Goal: Obtain resource: Obtain resource

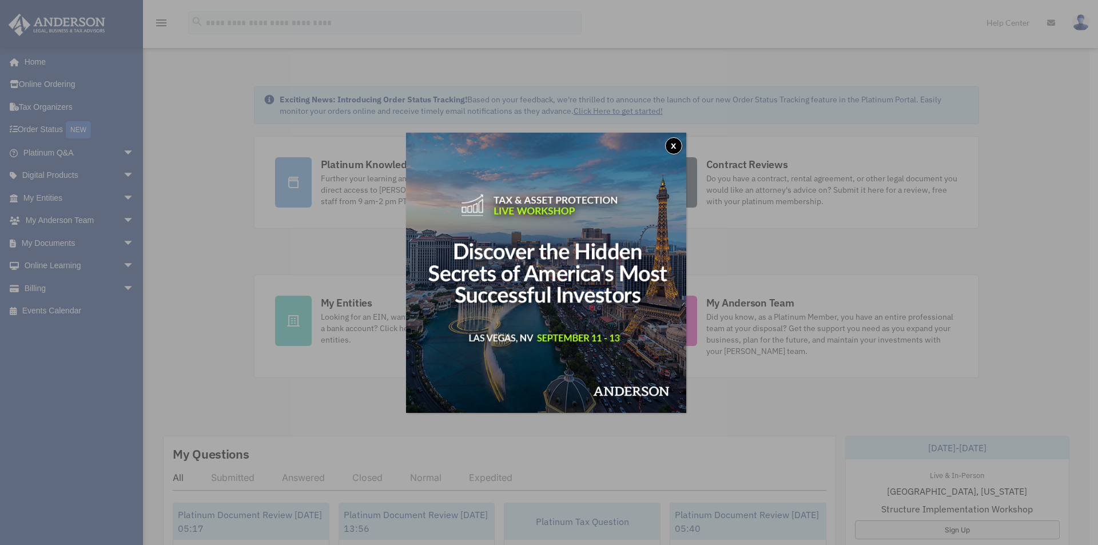
click at [679, 146] on button "x" at bounding box center [673, 145] width 17 height 17
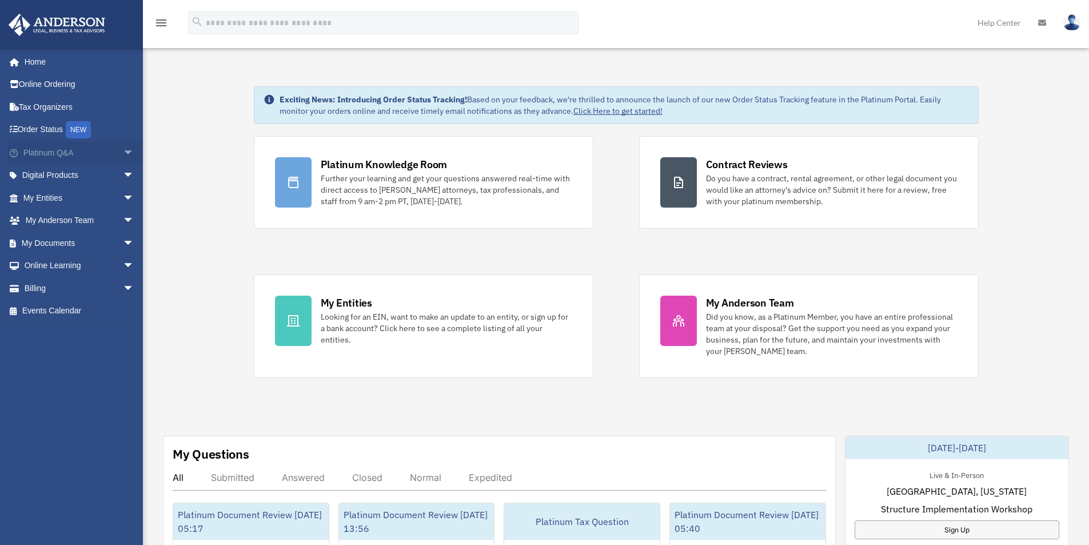
click at [123, 149] on span "arrow_drop_down" at bounding box center [134, 152] width 23 height 23
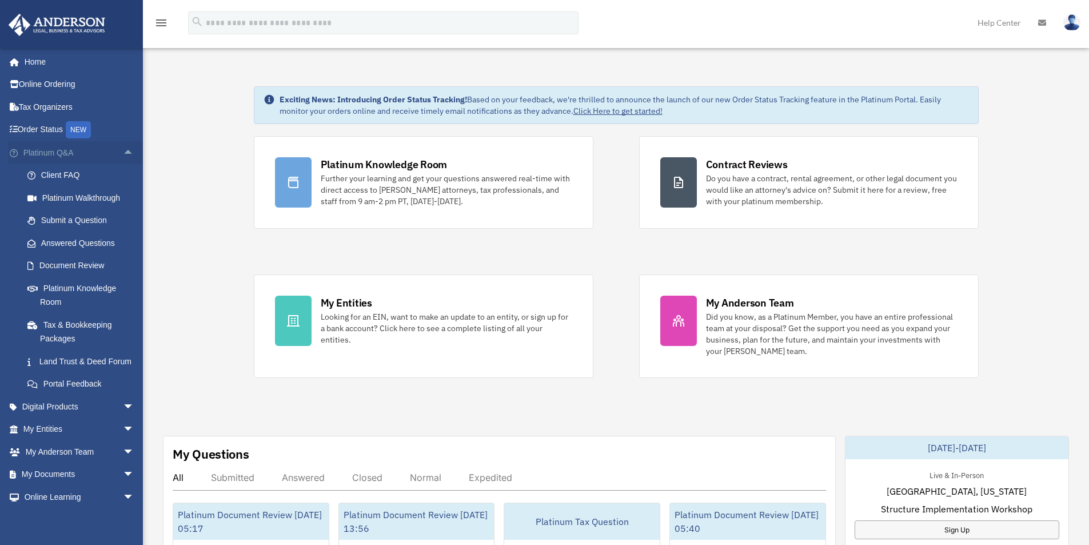
click at [123, 149] on span "arrow_drop_up" at bounding box center [134, 152] width 23 height 23
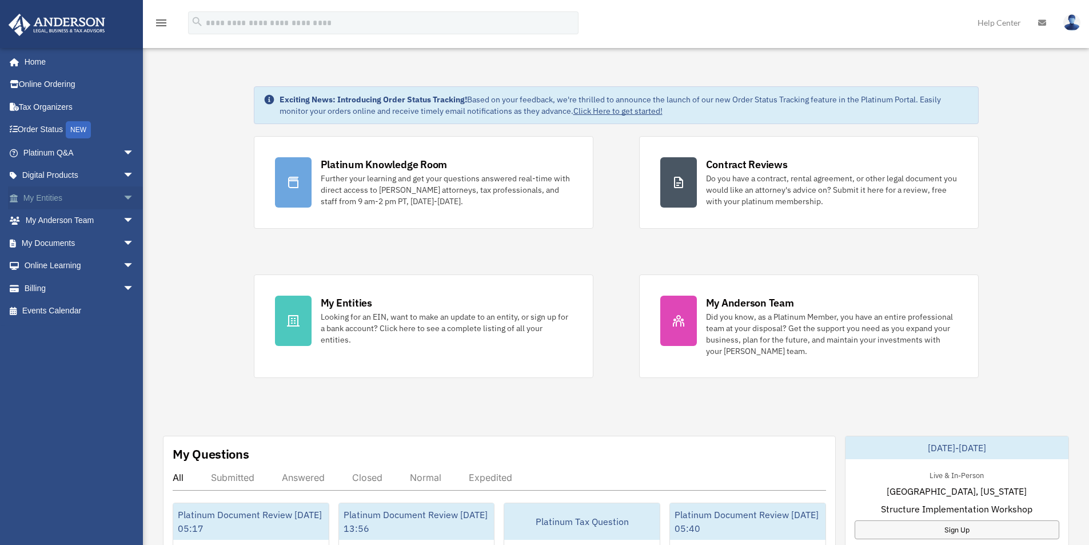
click at [123, 197] on span "arrow_drop_down" at bounding box center [134, 197] width 23 height 23
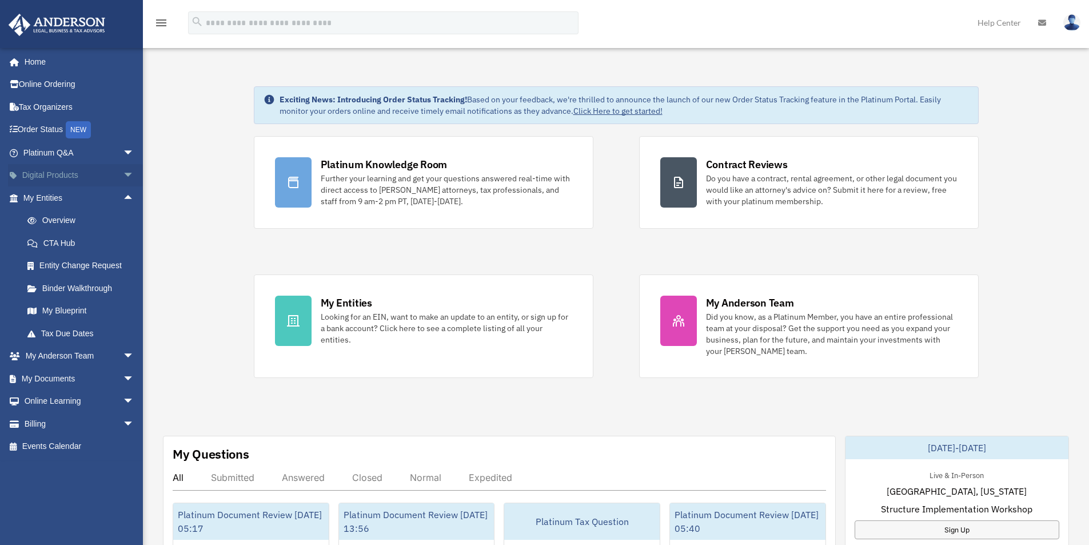
click at [123, 180] on span "arrow_drop_down" at bounding box center [134, 175] width 23 height 23
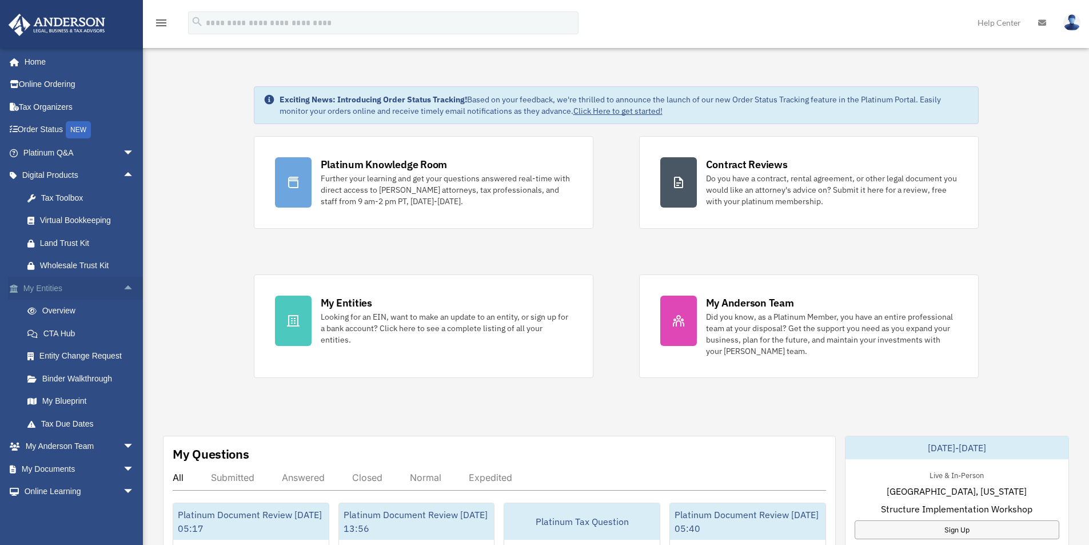
click at [123, 285] on span "arrow_drop_up" at bounding box center [134, 288] width 23 height 23
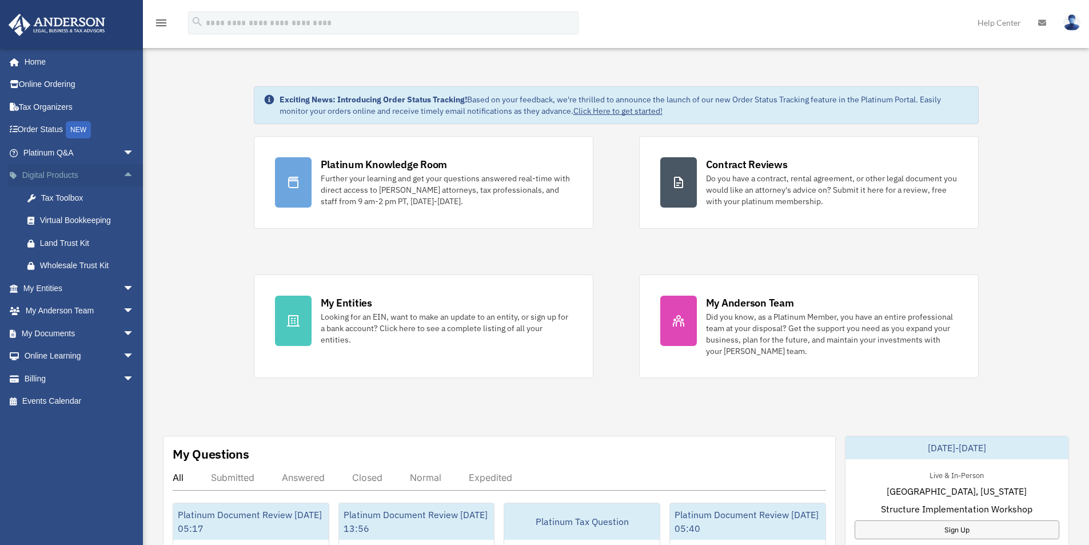
click at [123, 176] on span "arrow_drop_up" at bounding box center [134, 175] width 23 height 23
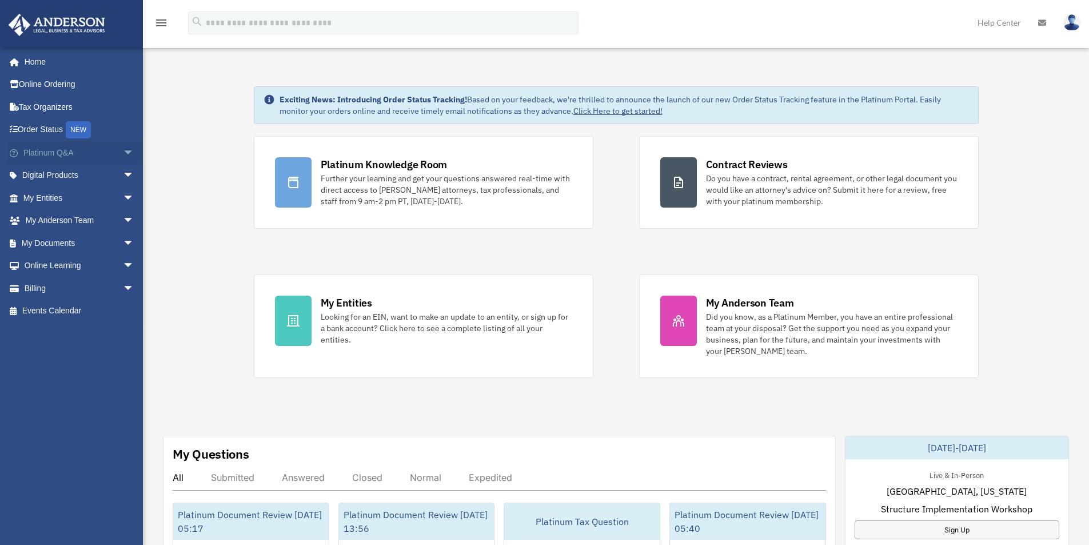
click at [123, 154] on span "arrow_drop_down" at bounding box center [134, 152] width 23 height 23
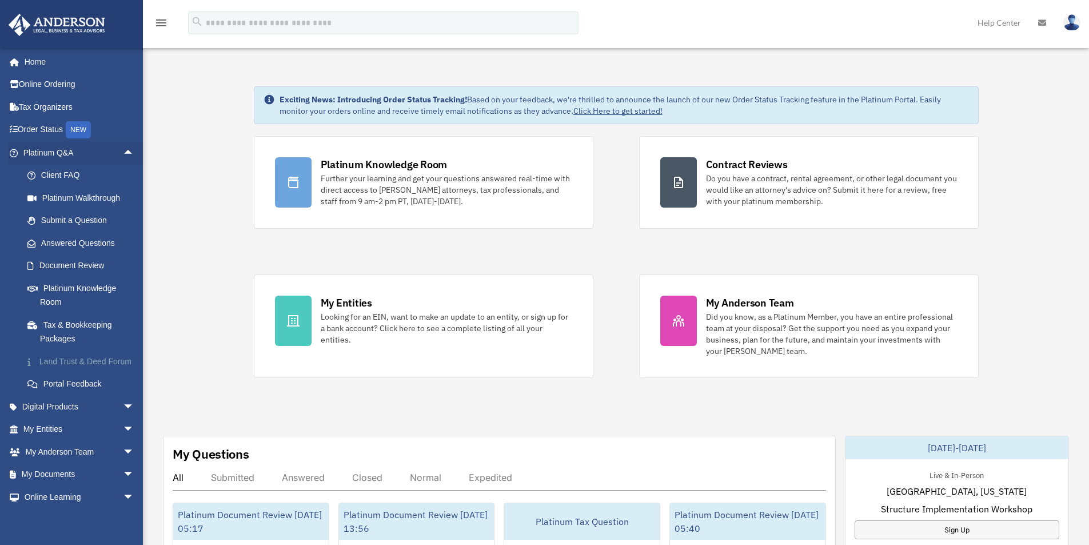
click at [60, 360] on link "Land Trust & Deed Forum" at bounding box center [84, 361] width 136 height 23
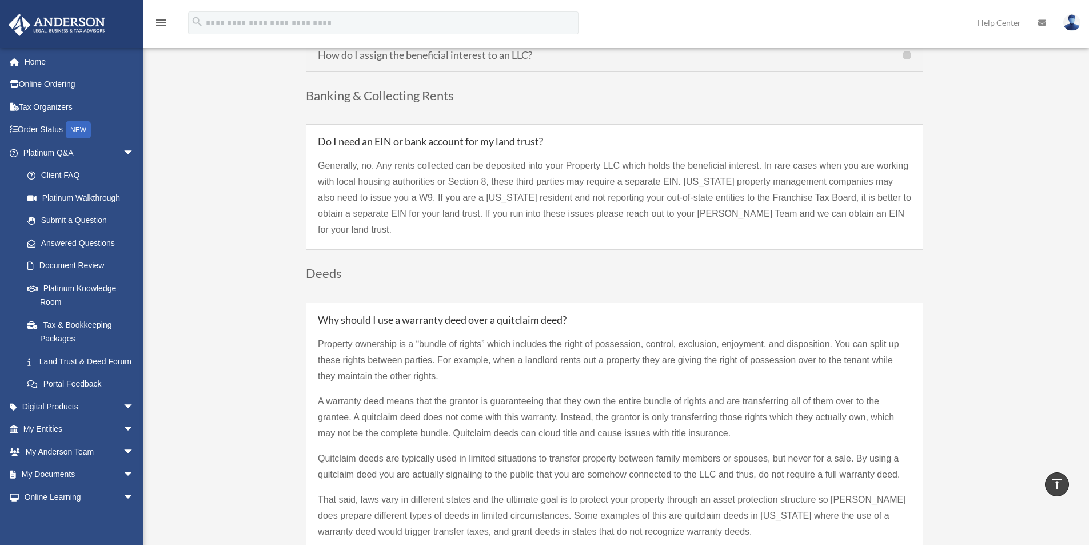
scroll to position [1601, 0]
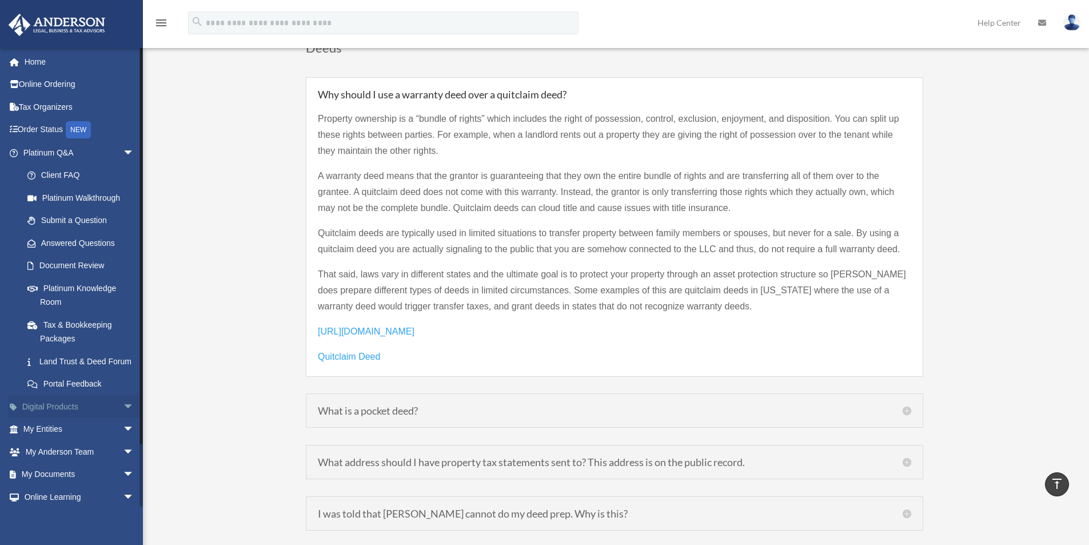
click at [123, 415] on span "arrow_drop_down" at bounding box center [134, 406] width 23 height 23
click at [123, 416] on span "arrow_drop_up" at bounding box center [134, 406] width 23 height 23
click at [123, 441] on span "arrow_drop_down" at bounding box center [134, 429] width 23 height 23
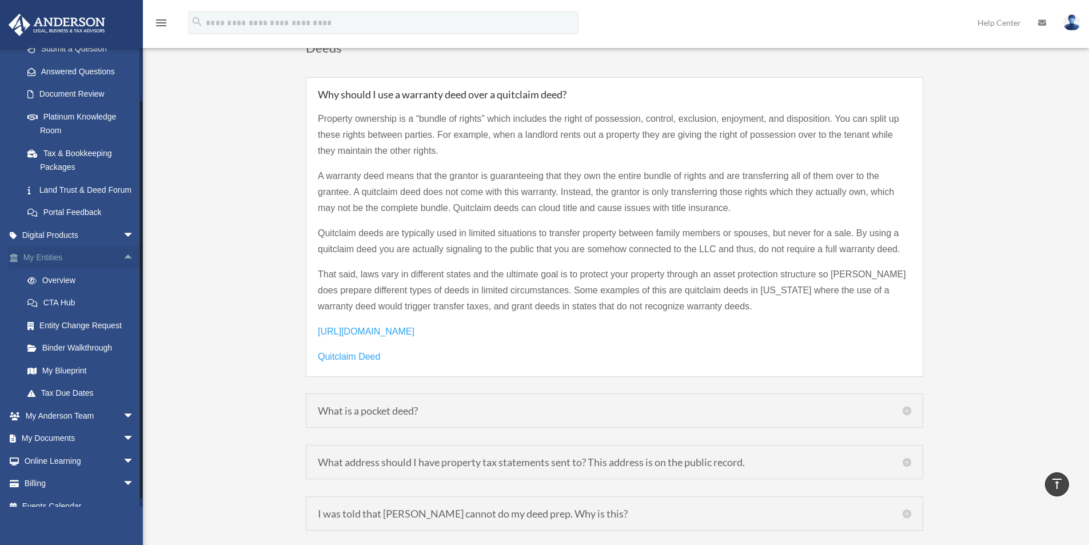
click at [123, 270] on span "arrow_drop_up" at bounding box center [134, 257] width 23 height 23
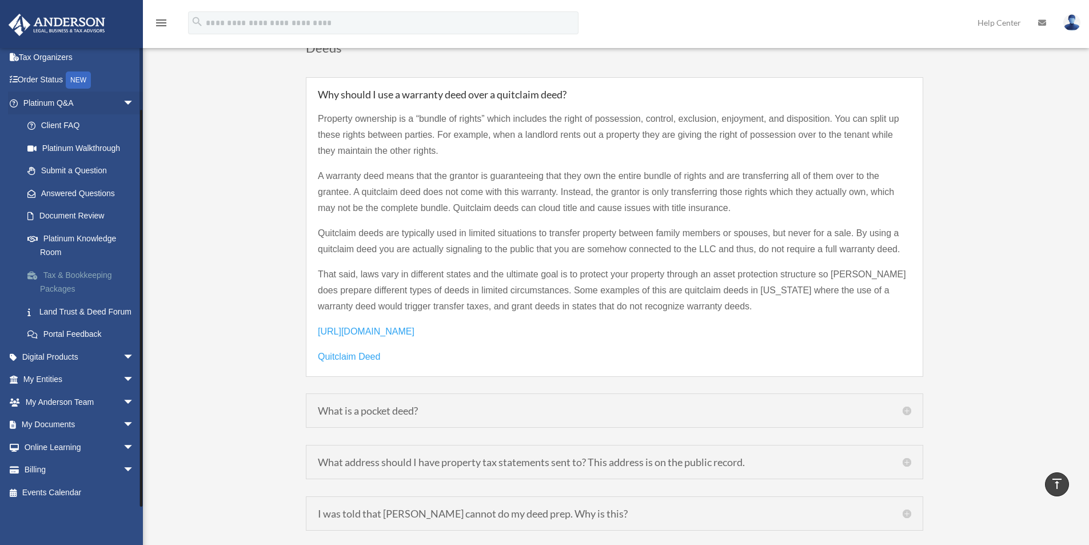
scroll to position [63, 0]
click at [118, 264] on link "Tax & Bookkeeping Packages" at bounding box center [84, 282] width 136 height 37
click at [123, 352] on span "arrow_drop_down" at bounding box center [134, 356] width 23 height 23
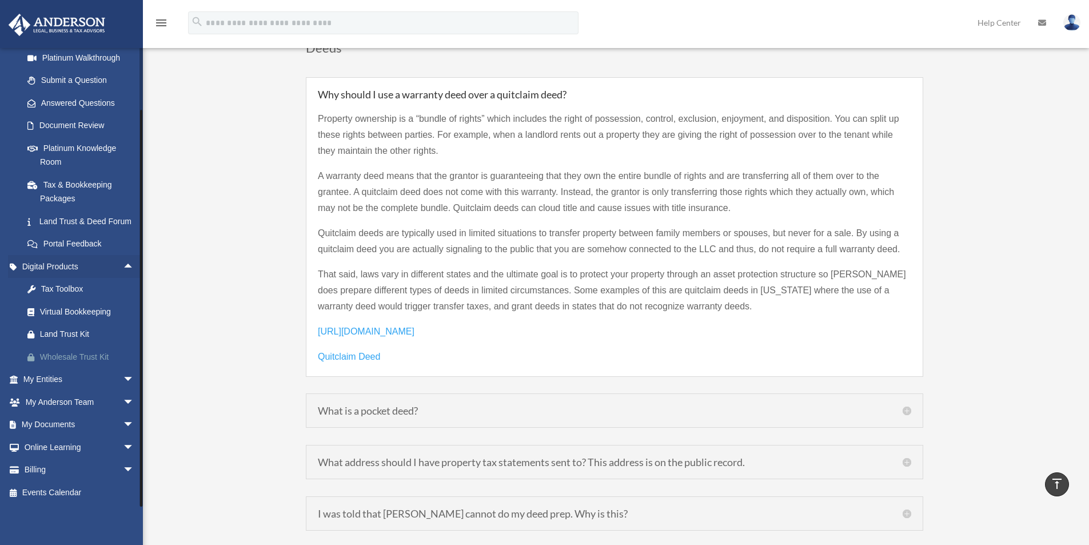
scroll to position [1623, 0]
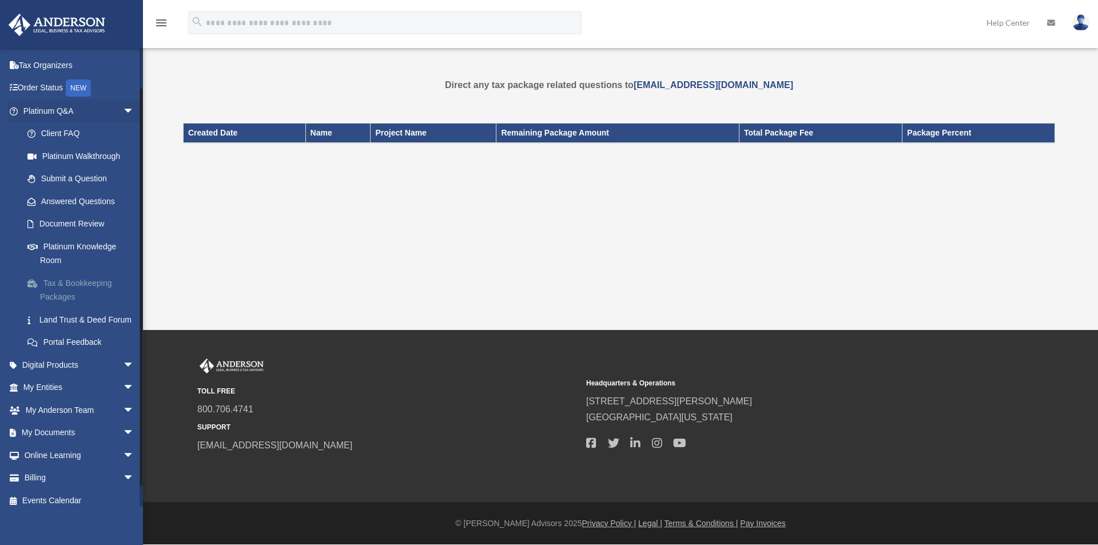
scroll to position [63, 0]
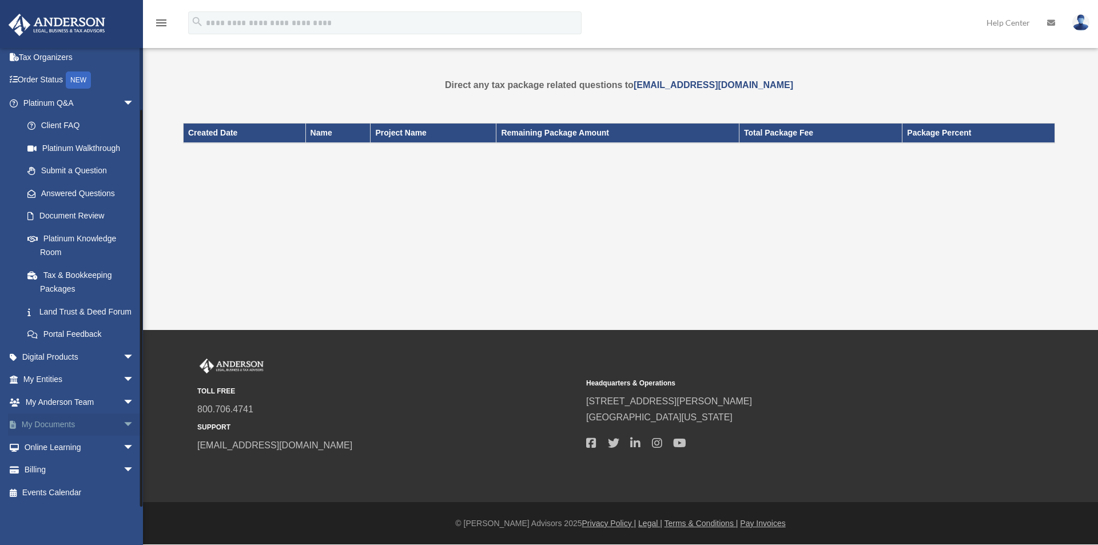
click at [123, 424] on span "arrow_drop_down" at bounding box center [134, 424] width 23 height 23
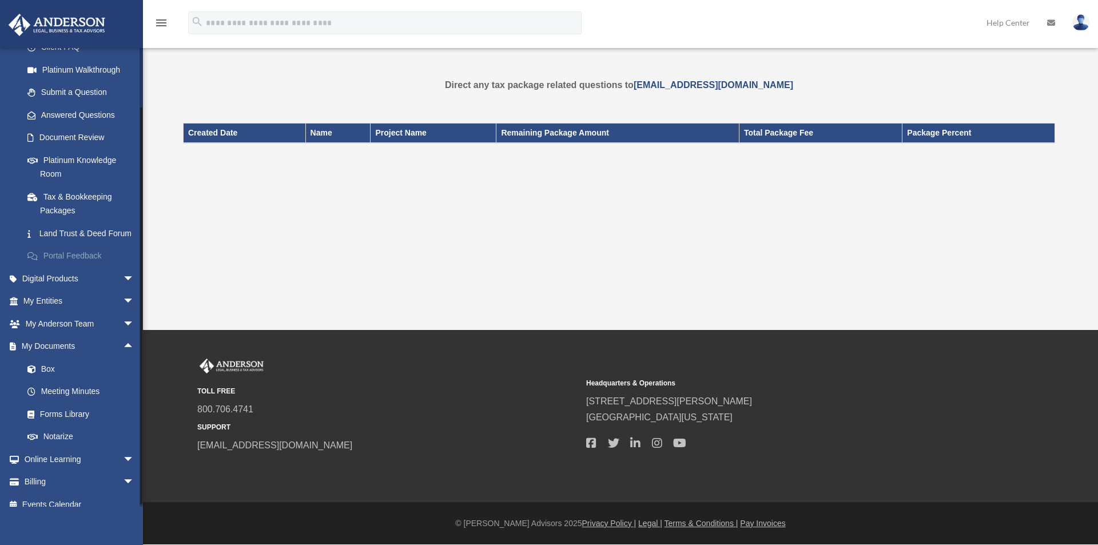
scroll to position [154, 0]
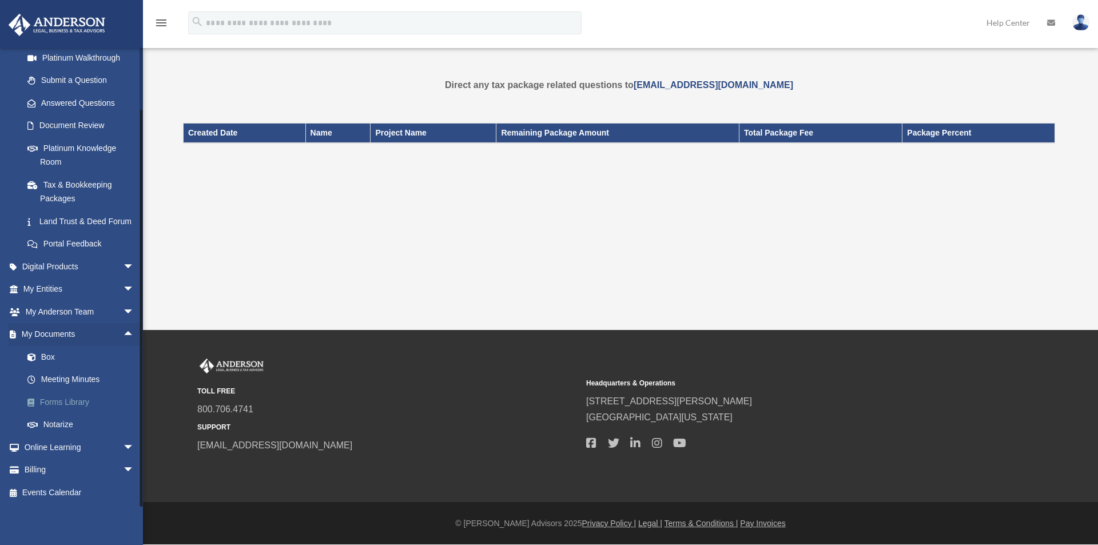
click at [70, 399] on link "Forms Library" at bounding box center [84, 402] width 136 height 23
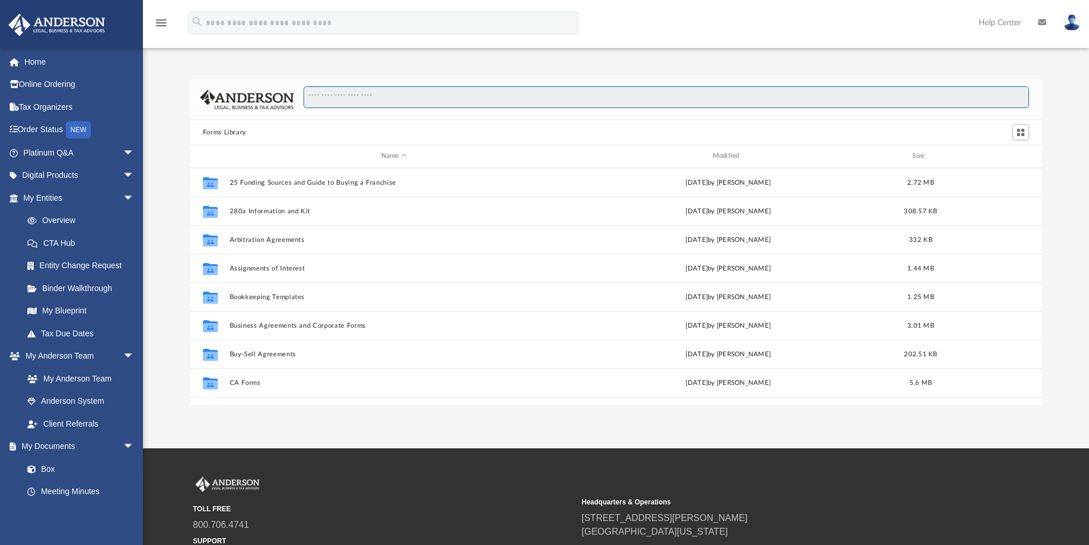
click at [380, 89] on input "Search files and folders" at bounding box center [667, 97] width 726 height 22
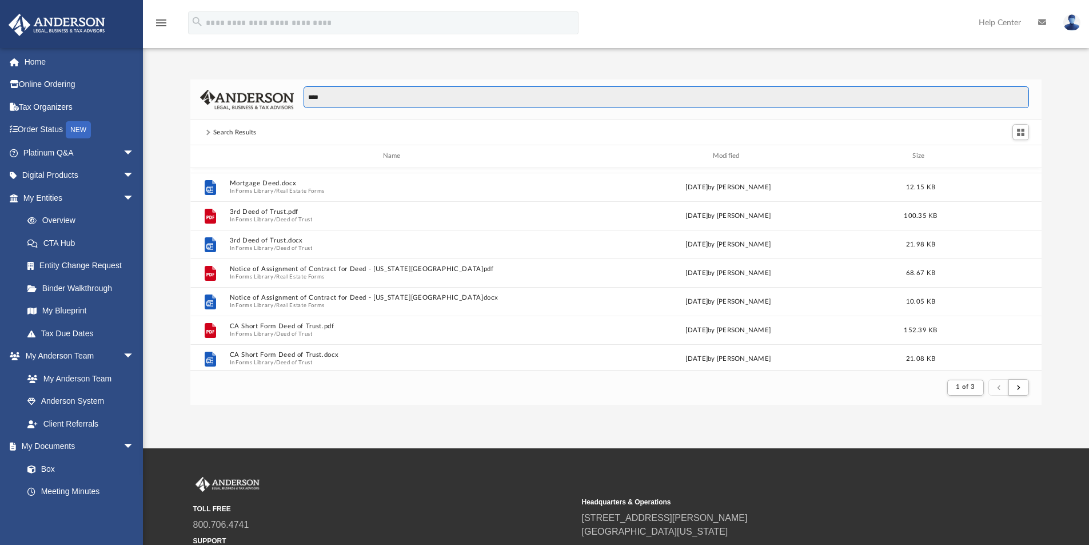
scroll to position [172, 0]
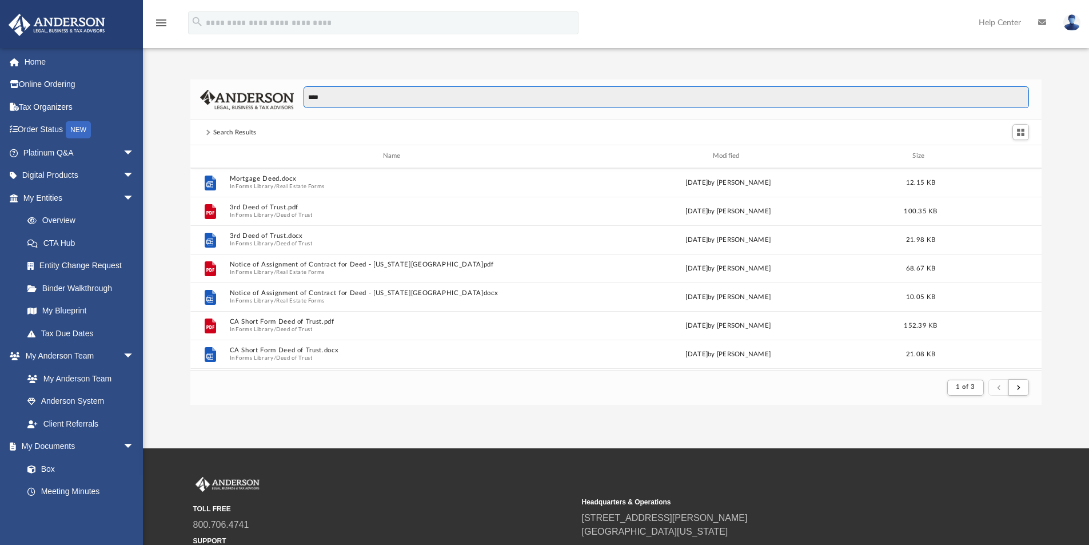
drag, startPoint x: 272, startPoint y: 82, endPoint x: 225, endPoint y: 81, distance: 47.5
click at [232, 81] on div "****" at bounding box center [616, 99] width 852 height 41
type input "*"
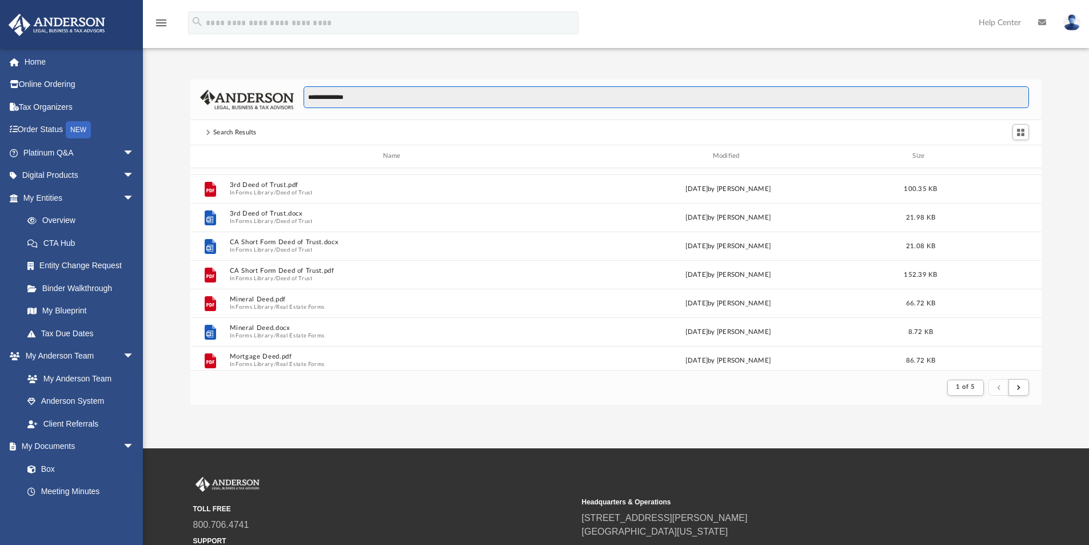
scroll to position [286, 0]
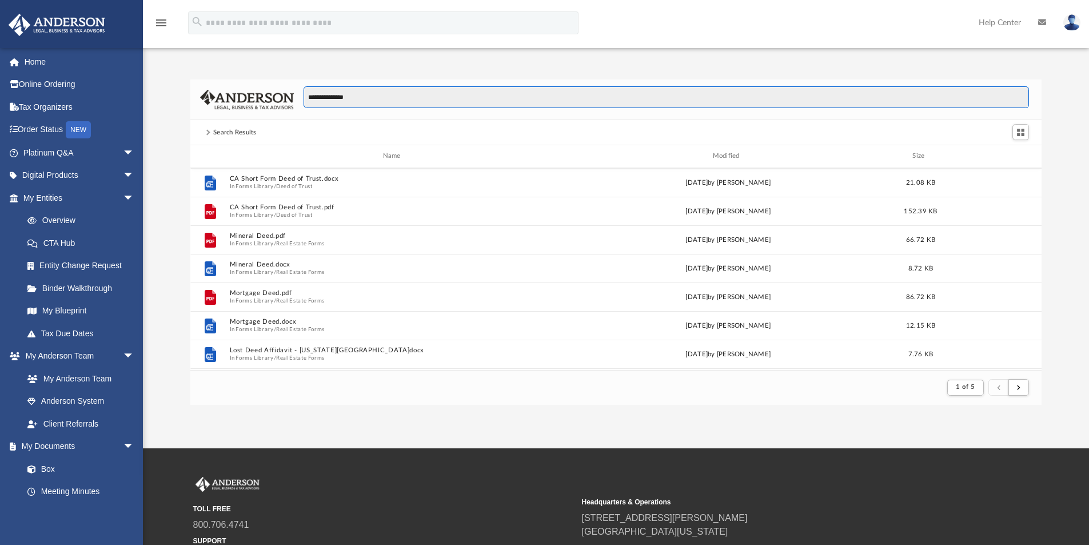
click at [230, 79] on div "**********" at bounding box center [616, 99] width 852 height 41
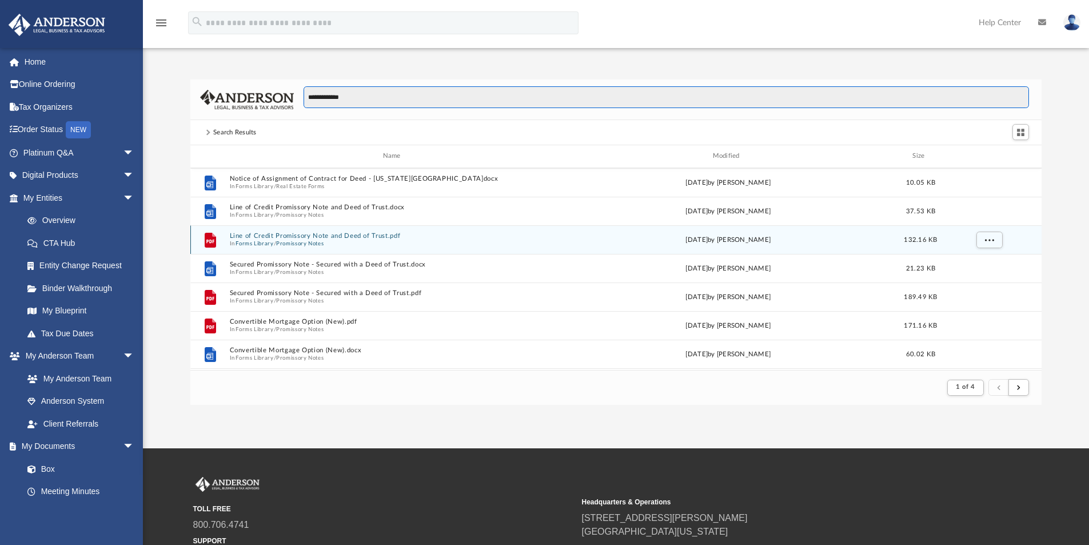
scroll to position [1144, 0]
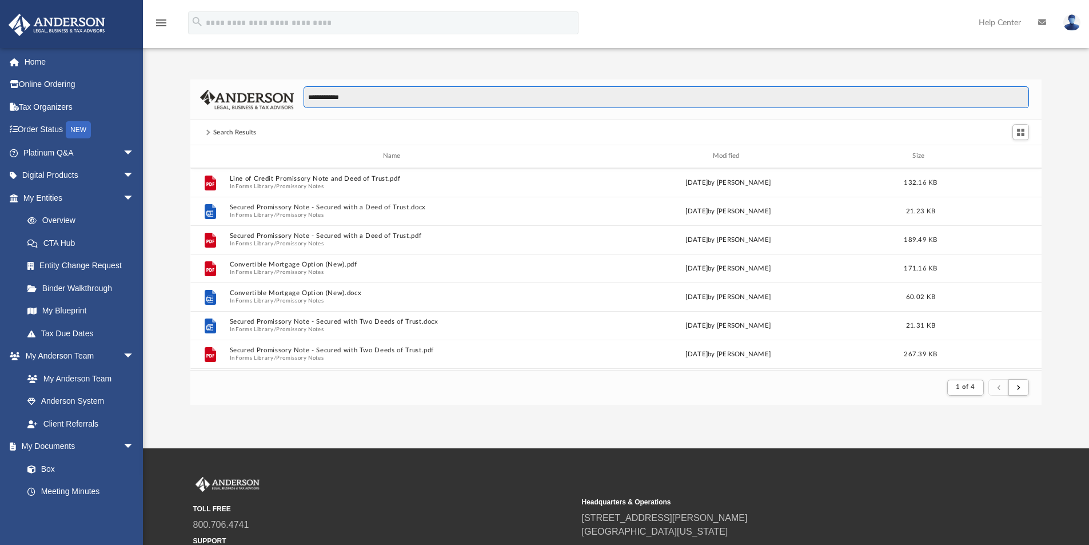
drag, startPoint x: 373, startPoint y: 99, endPoint x: 210, endPoint y: 70, distance: 165.0
click at [210, 70] on div "**********" at bounding box center [616, 229] width 946 height 349
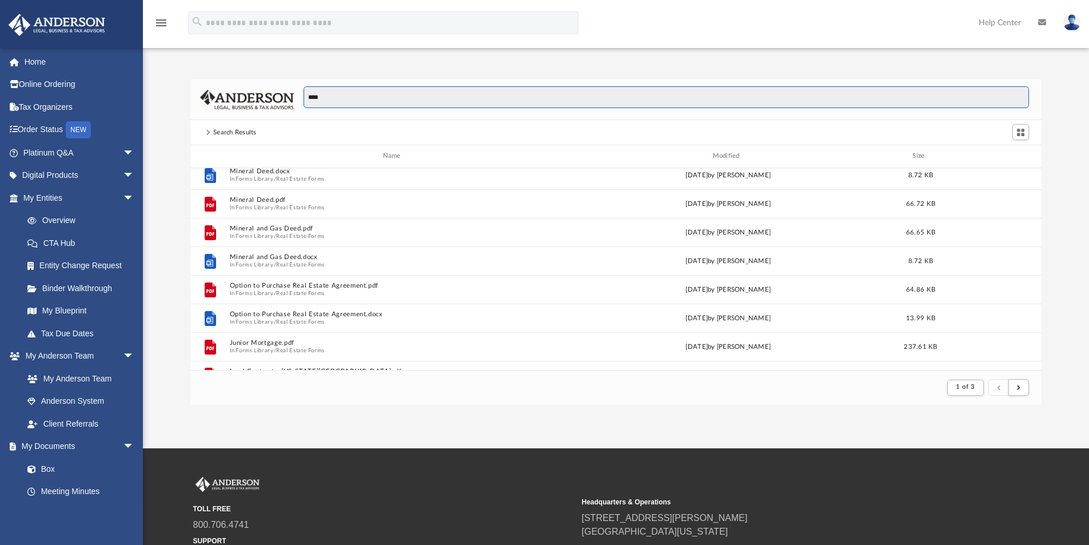
scroll to position [0, 0]
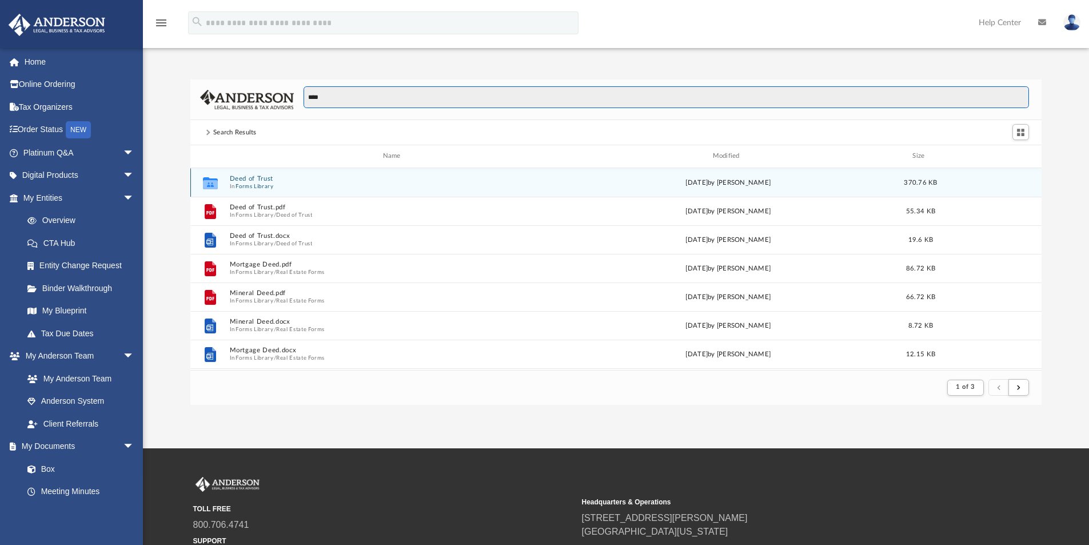
type input "****"
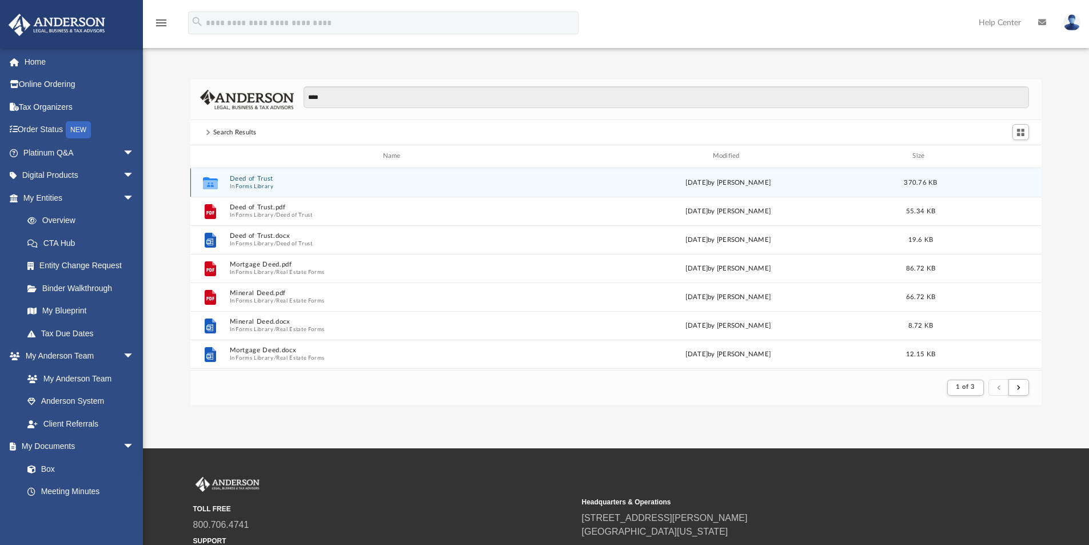
click at [266, 178] on button "Deed of Trust" at bounding box center [393, 178] width 329 height 7
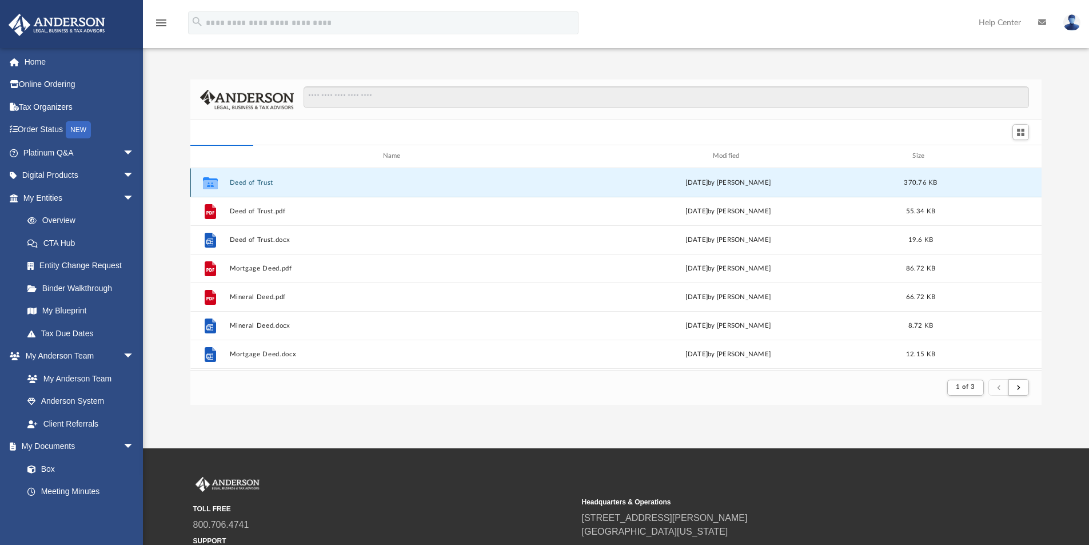
scroll to position [252, 843]
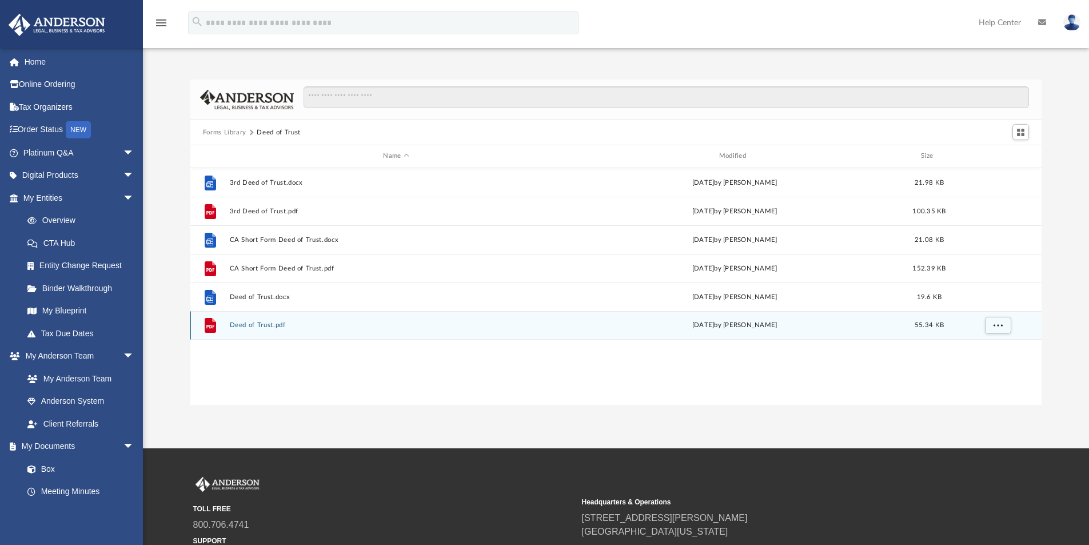
click at [250, 331] on div "File Deed of Trust.pdf Wed Oct 5 2022 by Mary Acree 55.34 KB" at bounding box center [616, 325] width 852 height 29
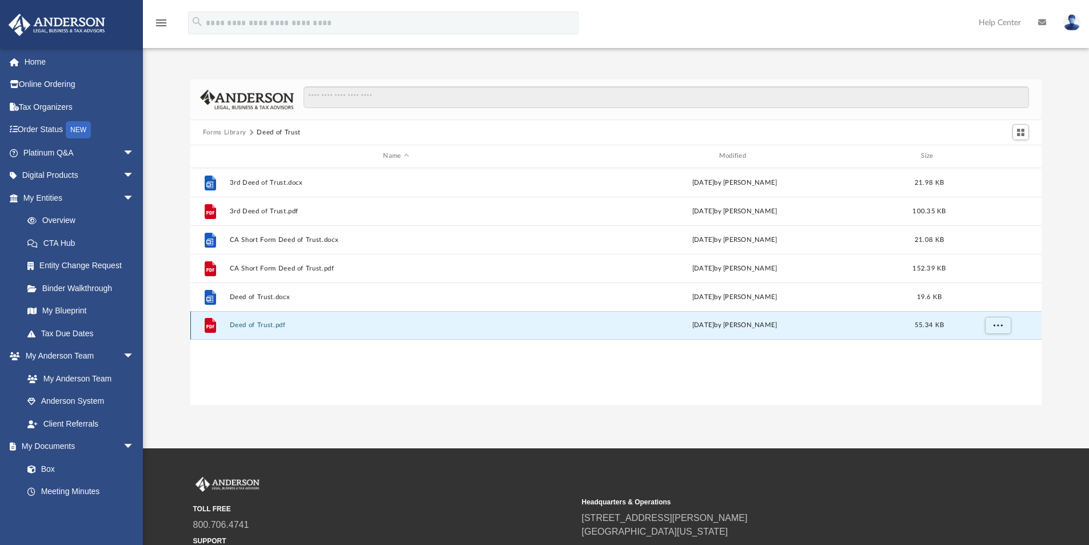
click at [260, 327] on button "Deed of Trust.pdf" at bounding box center [395, 324] width 333 height 7
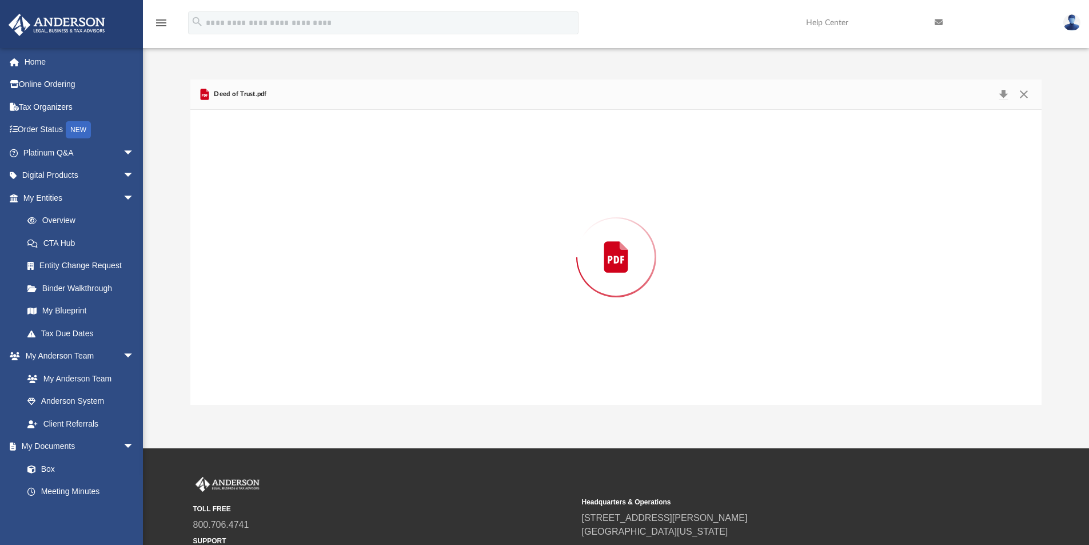
click at [260, 327] on div "Preview" at bounding box center [616, 257] width 852 height 295
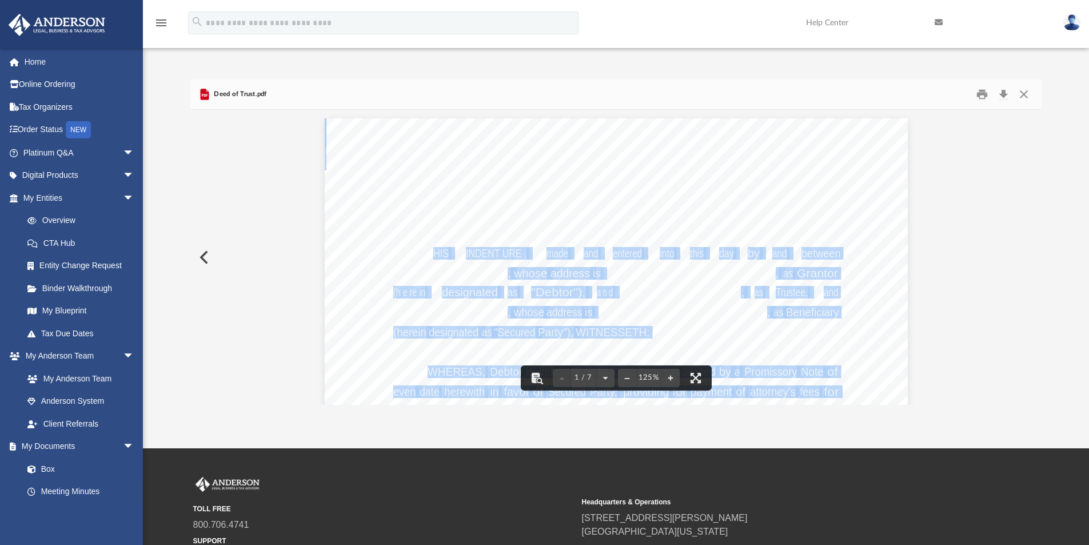
drag, startPoint x: 455, startPoint y: 257, endPoint x: 625, endPoint y: 265, distance: 170.0
click at [325, 118] on span "THIS INDENT URE , made and entered into this day by and between" at bounding box center [325, 118] width 0 height 0
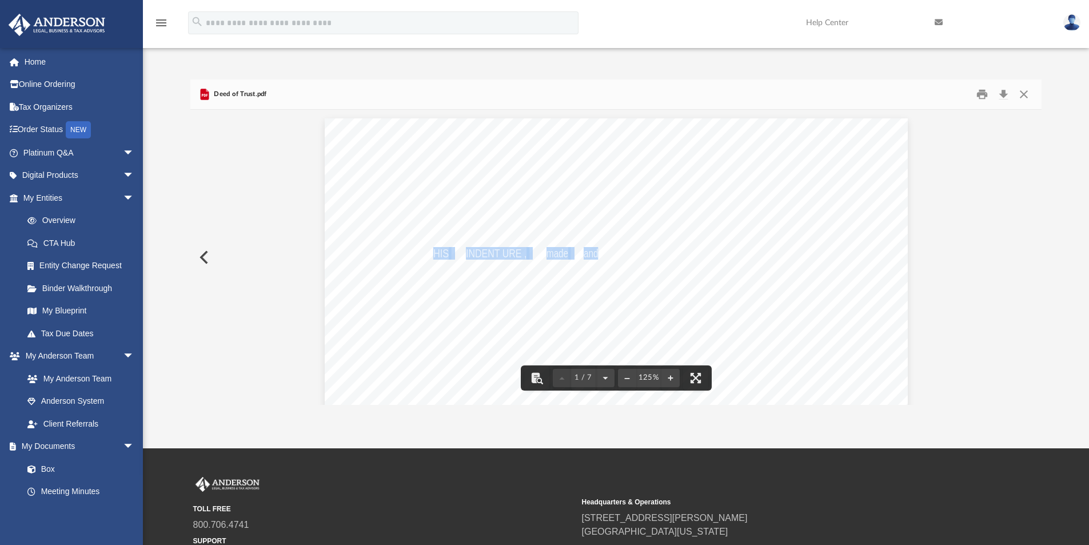
click at [631, 267] on div "LAND DEED OF TRUST THIS INDENT URE , made and entered into this day by and betw…" at bounding box center [616, 495] width 583 height 755
click at [563, 225] on div "LAND DEED OF TRUST THIS INDENT URE , made and entered into this day by and betw…" at bounding box center [616, 495] width 583 height 755
click at [424, 214] on div "LAND DEED OF TRUST THIS INDENT URE , made and entered into this day by and betw…" at bounding box center [616, 495] width 583 height 755
click at [439, 246] on div "LAND DEED OF TRUST THIS INDENT URE , made and entered into this day by and betw…" at bounding box center [616, 495] width 583 height 755
click at [438, 268] on div "LAND DEED OF TRUST THIS INDENT URE , made and entered into this day by and betw…" at bounding box center [616, 495] width 583 height 755
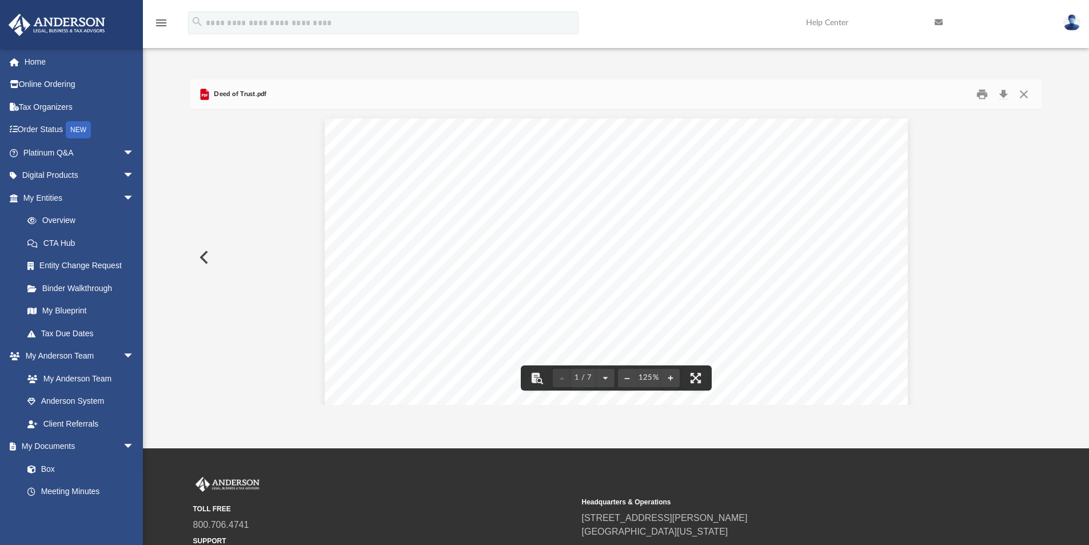
click at [522, 270] on span "whose" at bounding box center [530, 273] width 33 height 11
click at [611, 270] on div "LAND DEED OF TRUST THIS INDENT URE , made and entered into this day by and betw…" at bounding box center [616, 495] width 583 height 755
click at [558, 272] on span "address" at bounding box center [570, 273] width 39 height 11
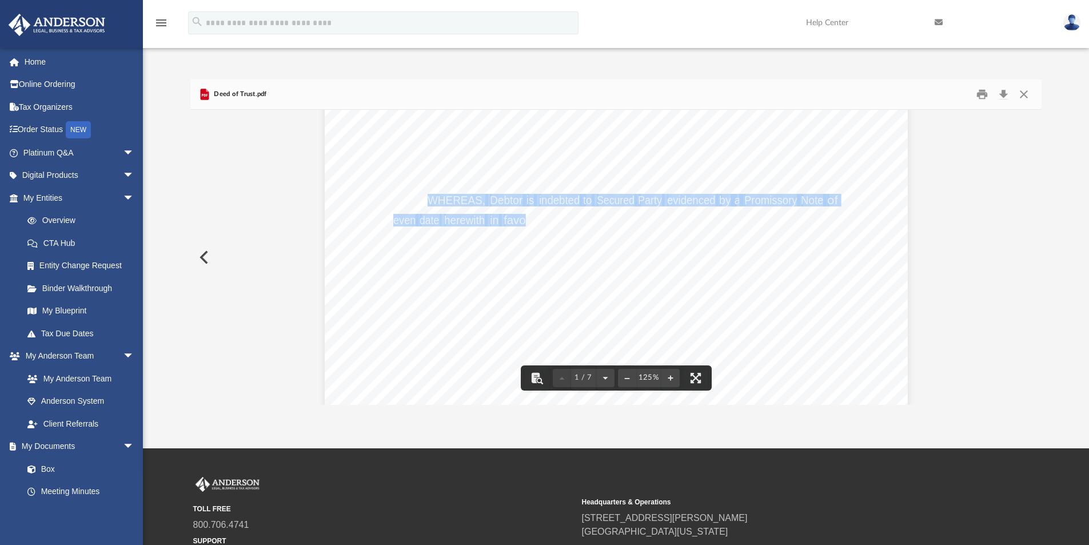
drag, startPoint x: 425, startPoint y: 201, endPoint x: 591, endPoint y: 241, distance: 171.3
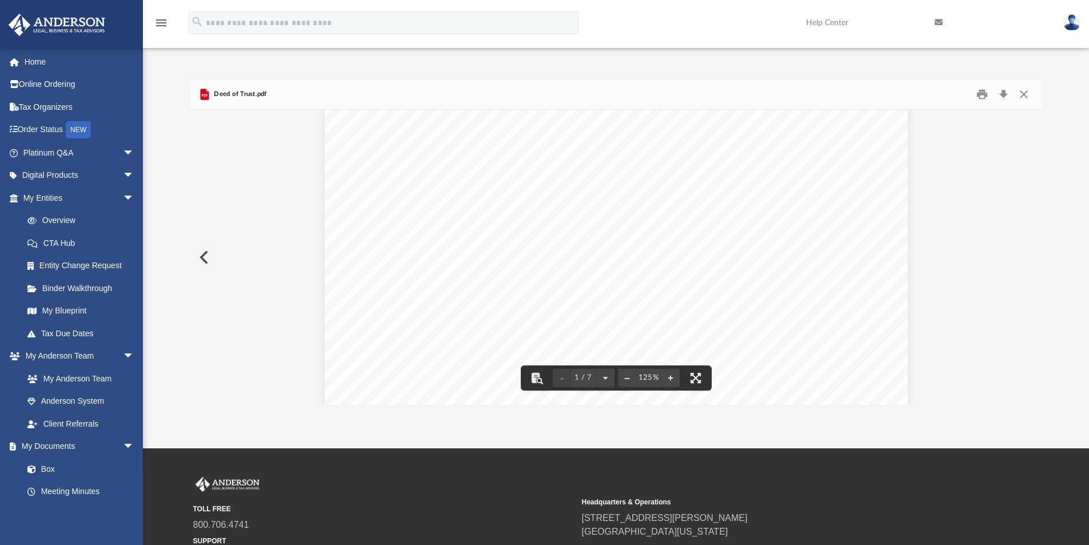
click at [591, 241] on span "terms" at bounding box center [594, 239] width 26 height 11
drag, startPoint x: 456, startPoint y: 235, endPoint x: 574, endPoint y: 281, distance: 125.8
click at [567, 279] on div "LAND DEED OF TRUST THIS INDENT URE , made and entered into this day by and betw…" at bounding box center [616, 267] width 583 height 755
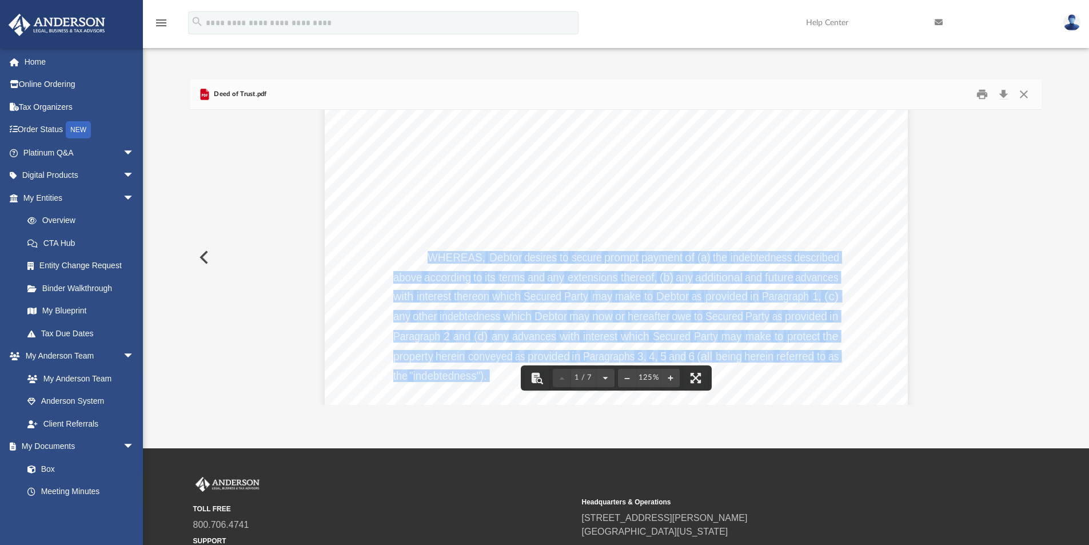
drag, startPoint x: 425, startPoint y: 255, endPoint x: 652, endPoint y: 279, distance: 228.8
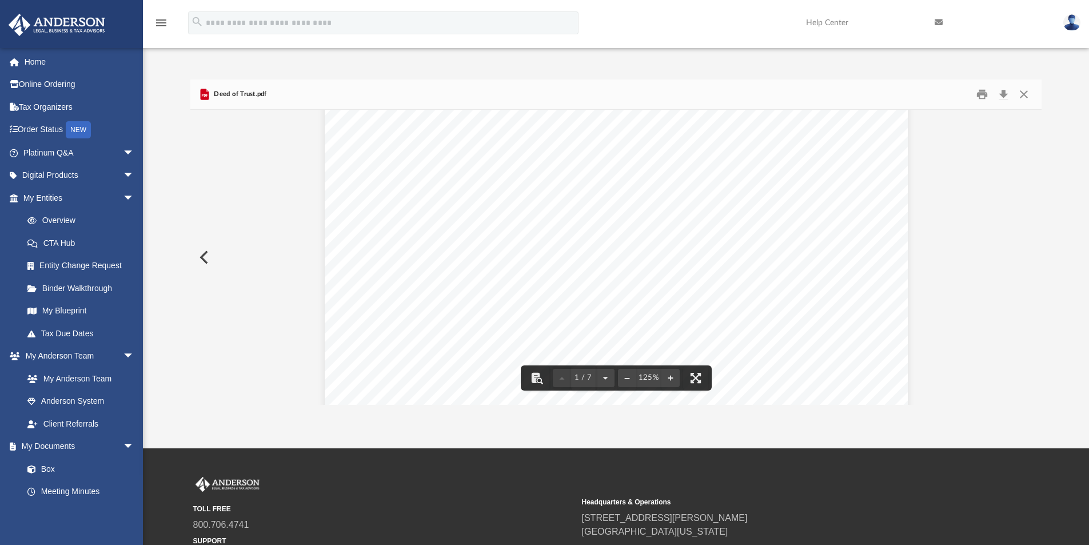
click at [662, 280] on span "(b)" at bounding box center [667, 277] width 14 height 11
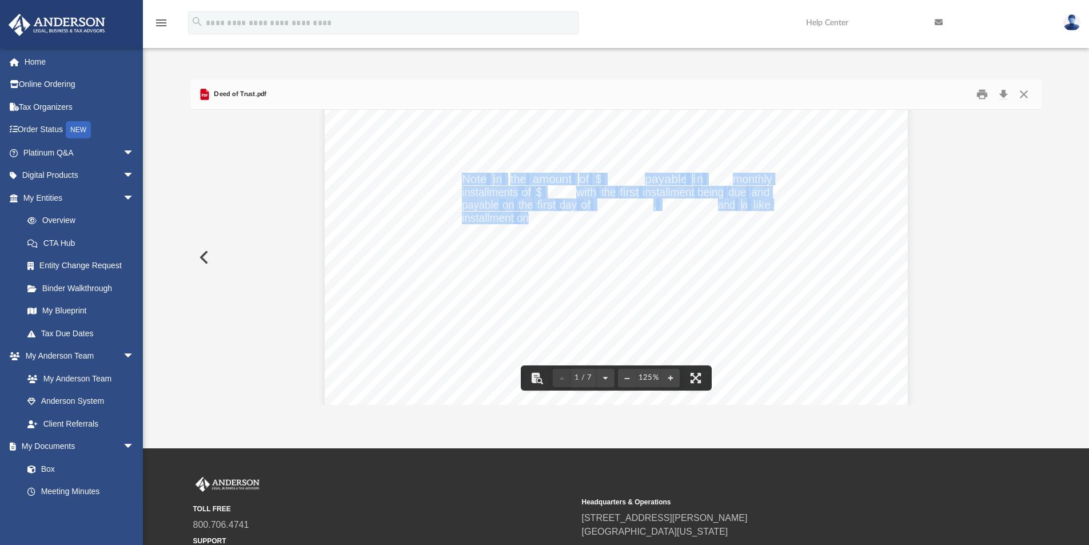
drag, startPoint x: 457, startPoint y: 184, endPoint x: 535, endPoint y: 229, distance: 90.2
click at [535, 229] on div "LAND DEED OF TRUST THIS INDENT URE , made and entered into this day by and betw…" at bounding box center [616, 209] width 583 height 755
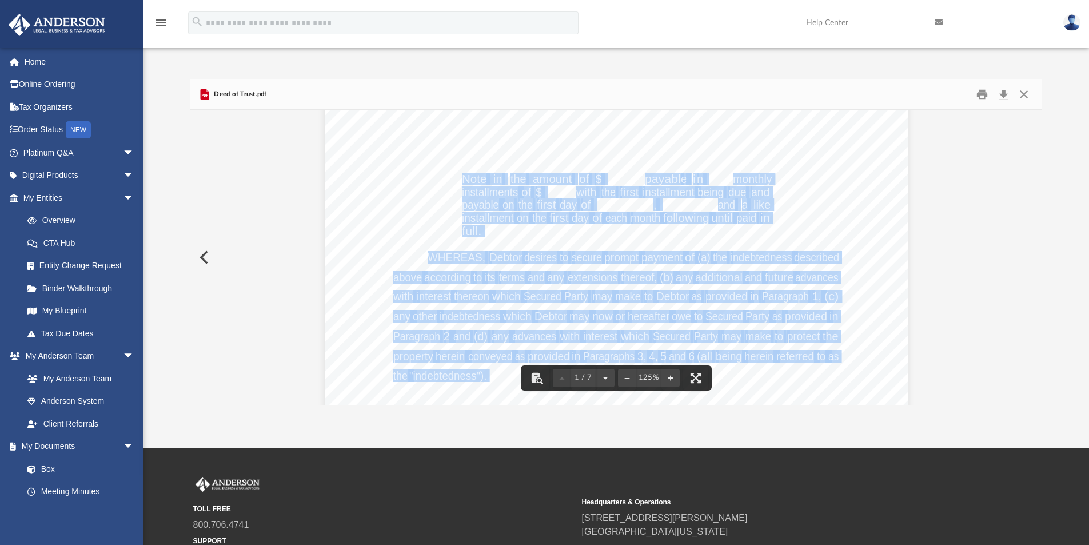
click at [536, 230] on div "LAND DEED OF TRUST THIS INDENT URE , made and entered into this day by and betw…" at bounding box center [616, 209] width 583 height 755
click at [528, 235] on div "LAND DEED OF TRUST THIS INDENT URE , made and entered into this day by and betw…" at bounding box center [616, 209] width 583 height 755
click at [472, 245] on div "LAND DEED OF TRUST THIS INDENT URE , made and entered into this day by and betw…" at bounding box center [616, 209] width 583 height 755
click at [442, 248] on div "LAND DEED OF TRUST THIS INDENT URE , made and entered into this day by and betw…" at bounding box center [616, 209] width 583 height 755
click at [442, 257] on span "WHEREAS," at bounding box center [457, 257] width 58 height 11
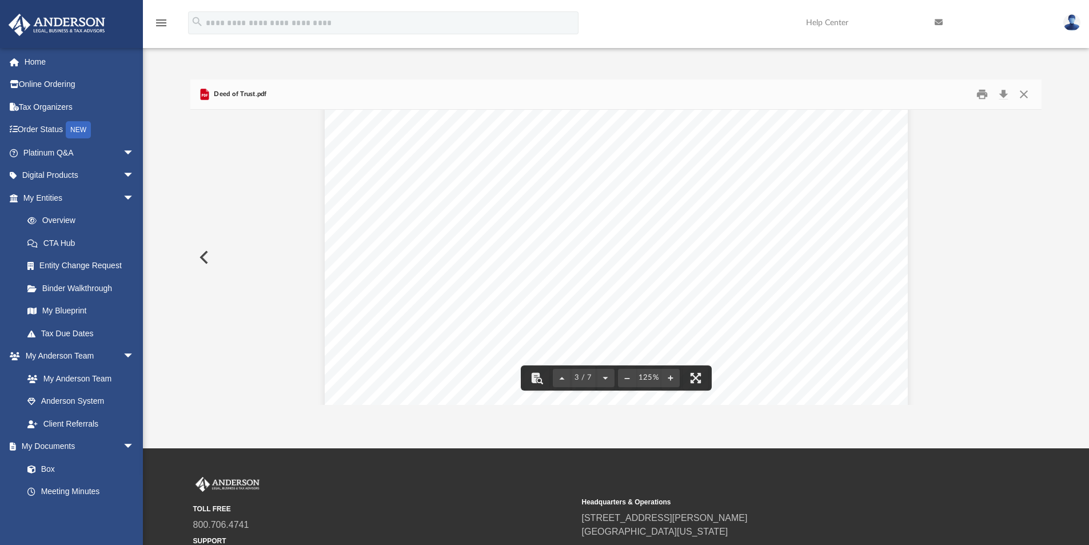
scroll to position [2001, 0]
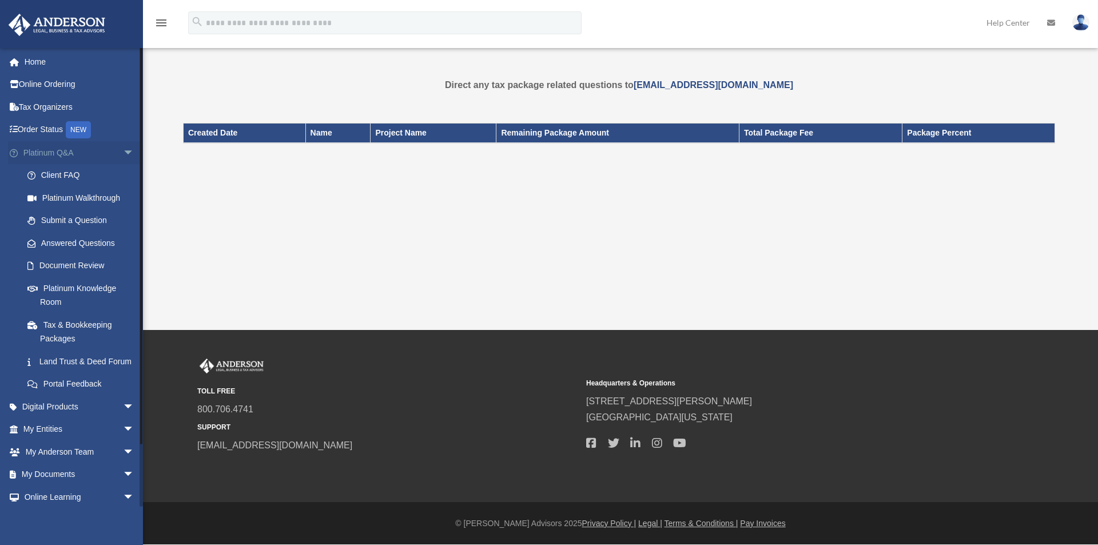
click at [109, 149] on link "Platinum Q&A arrow_drop_down" at bounding box center [80, 152] width 144 height 23
click at [123, 155] on span "arrow_drop_down" at bounding box center [134, 152] width 23 height 23
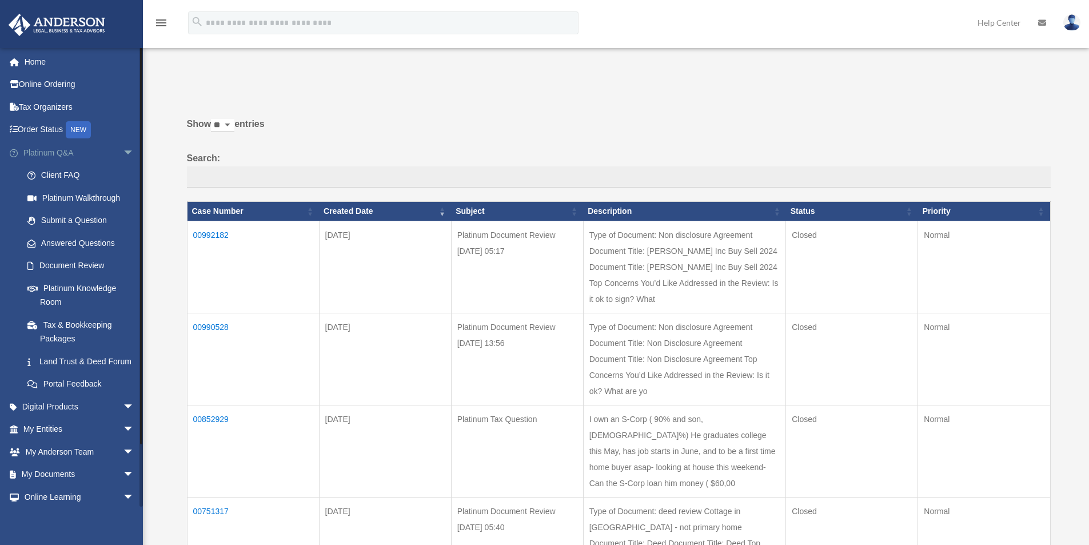
click at [125, 146] on span "arrow_drop_down" at bounding box center [134, 152] width 23 height 23
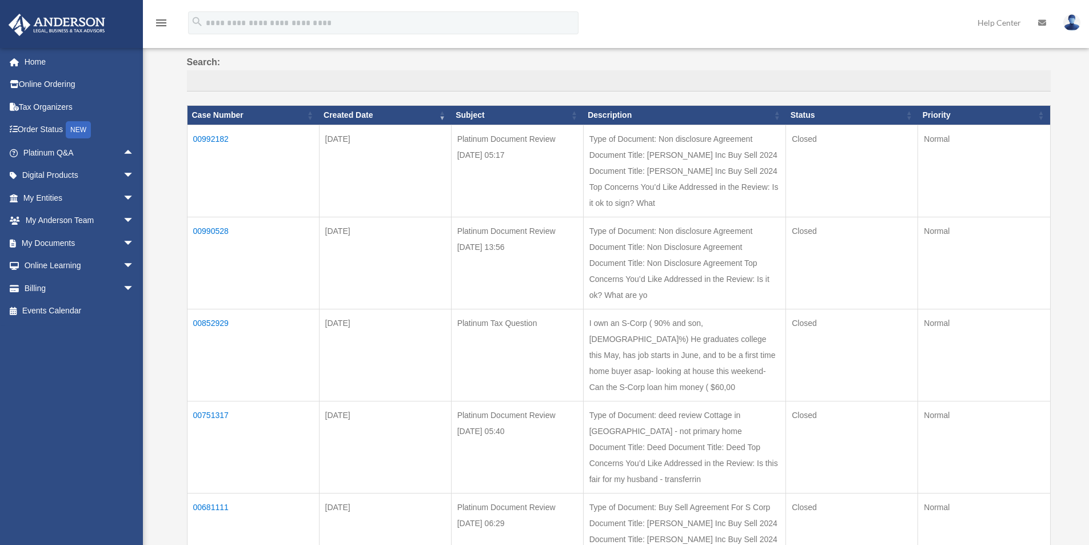
scroll to position [114, 0]
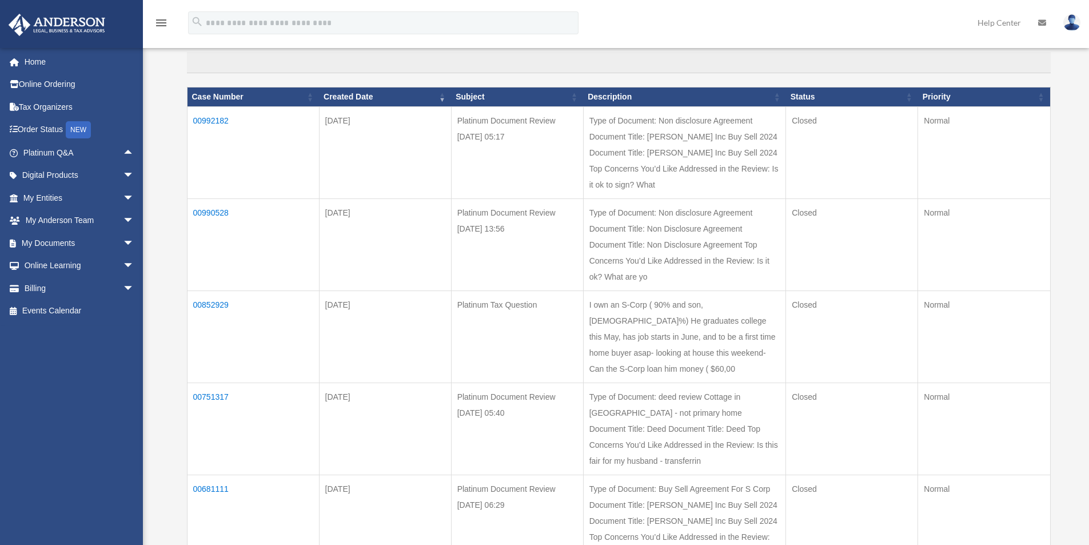
drag, startPoint x: 622, startPoint y: 123, endPoint x: 655, endPoint y: 142, distance: 38.2
click at [640, 132] on td "Type of Document: Non disclosure Agreement Document Title: [PERSON_NAME] Inc Bu…" at bounding box center [684, 152] width 203 height 92
click at [666, 152] on td "Type of Document: Non disclosure Agreement Document Title: [PERSON_NAME] Inc Bu…" at bounding box center [684, 152] width 203 height 92
drag, startPoint x: 621, startPoint y: 167, endPoint x: 703, endPoint y: 185, distance: 83.8
click at [703, 185] on td "Type of Document: Non disclosure Agreement Document Title: [PERSON_NAME] Inc Bu…" at bounding box center [684, 152] width 203 height 92
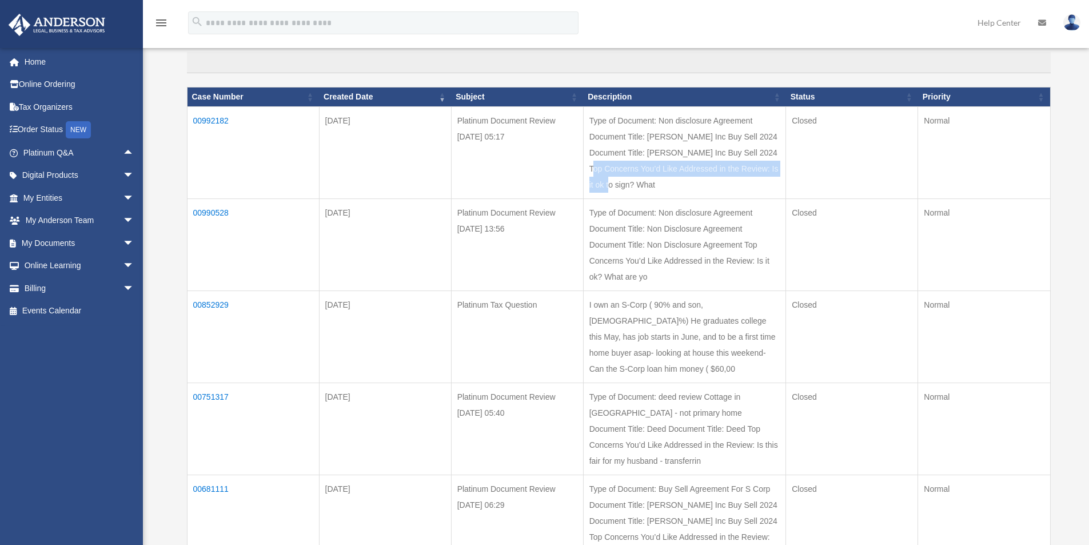
click at [703, 185] on td "Type of Document: Non disclosure Agreement Document Title: [PERSON_NAME] Inc Bu…" at bounding box center [684, 152] width 203 height 92
drag, startPoint x: 703, startPoint y: 195, endPoint x: 638, endPoint y: 170, distance: 69.3
click at [684, 189] on td "Type of Document: Non disclosure Agreement Document Title: Coler Inc Buy Sell 2…" at bounding box center [684, 152] width 203 height 92
click at [628, 158] on td "Type of Document: Non disclosure Agreement Document Title: Coler Inc Buy Sell 2…" at bounding box center [684, 152] width 203 height 92
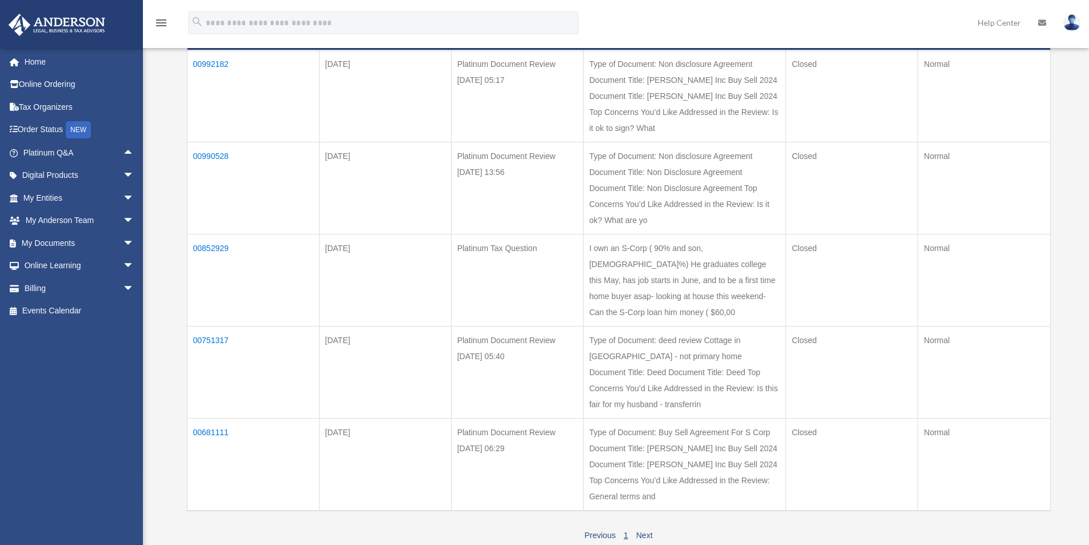
scroll to position [172, 0]
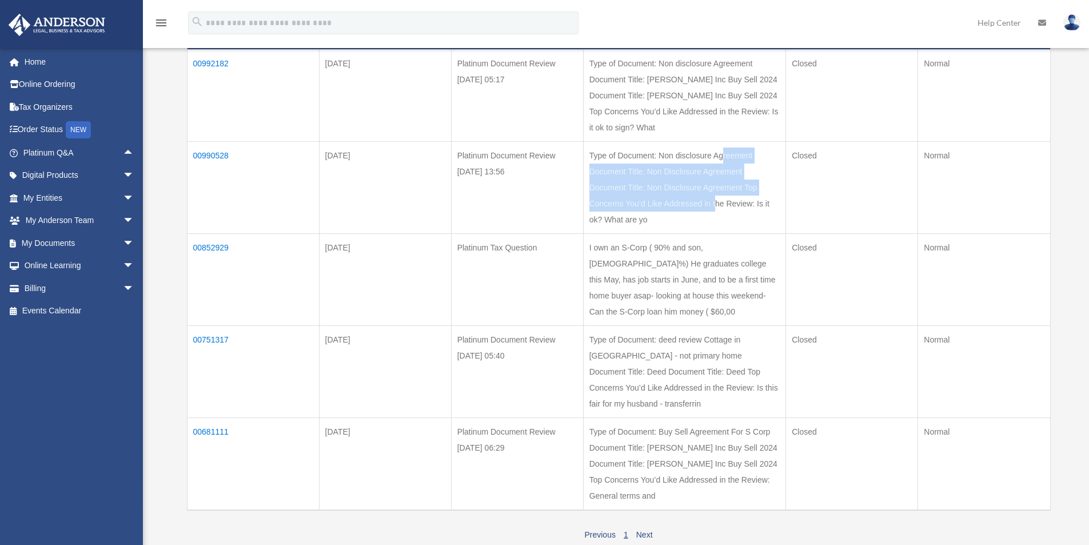
drag, startPoint x: 622, startPoint y: 171, endPoint x: 745, endPoint y: 232, distance: 137.3
click at [732, 221] on td "Type of Document: Non disclosure Agreement Document Title: Non Disclosure Agree…" at bounding box center [684, 187] width 203 height 92
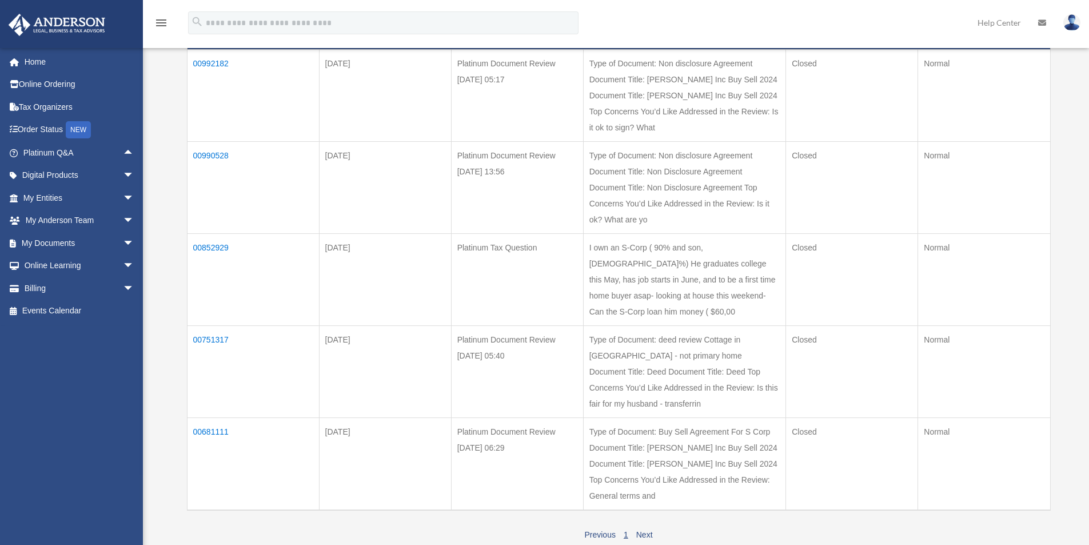
click at [746, 232] on td "Type of Document: Non disclosure Agreement Document Title: Non Disclosure Agree…" at bounding box center [684, 187] width 203 height 92
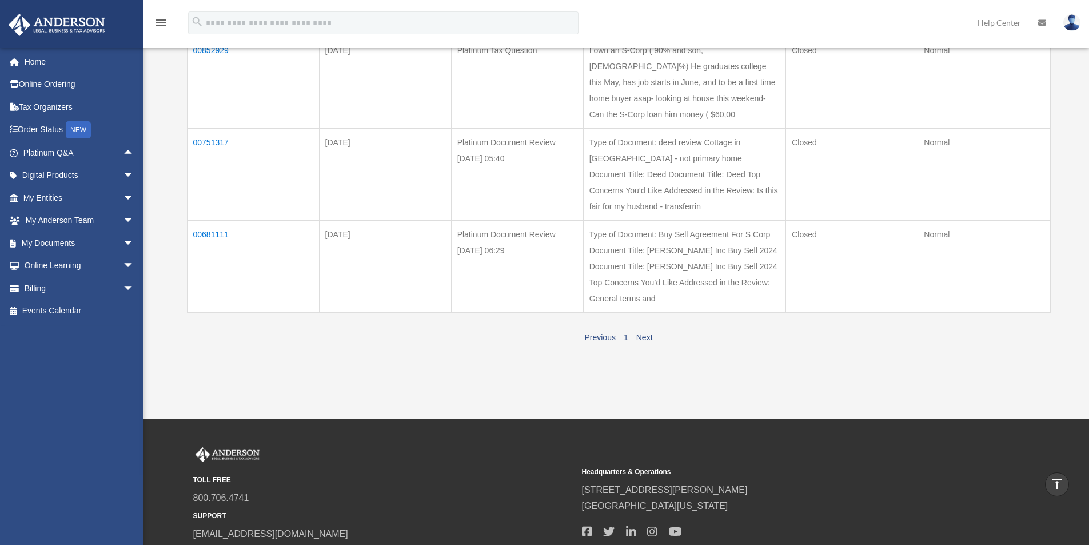
scroll to position [343, 0]
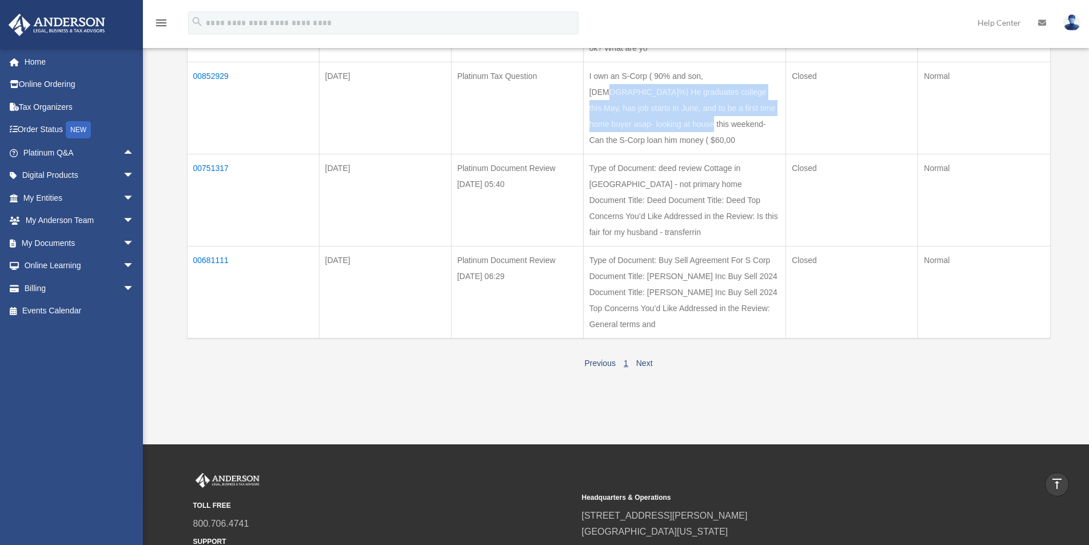
drag, startPoint x: 620, startPoint y: 107, endPoint x: 689, endPoint y: 169, distance: 93.1
click at [683, 154] on td "I own an S-Corp ( 90% and son, 10%) He graduates college this May, has job star…" at bounding box center [684, 108] width 203 height 92
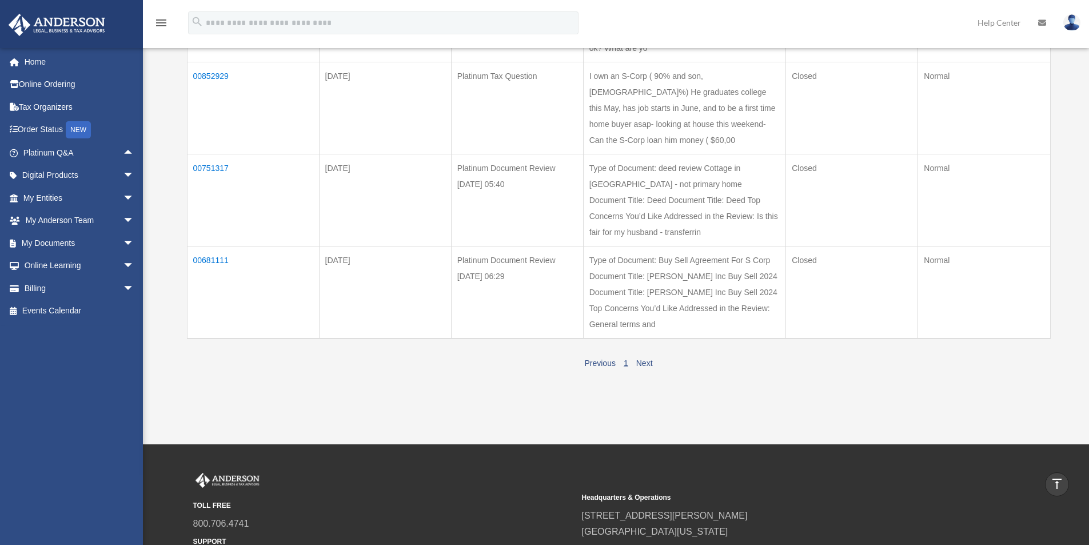
click at [695, 154] on td "I own an S-Corp ( 90% and son, 10%) He graduates college this May, has job star…" at bounding box center [684, 108] width 203 height 92
drag, startPoint x: 724, startPoint y: 184, endPoint x: 674, endPoint y: 130, distance: 72.8
click at [695, 147] on td "I own an S-Corp ( 90% and son, 10%) He graduates college this May, has job star…" at bounding box center [684, 108] width 203 height 92
click at [659, 118] on td "I own an S-Corp ( 90% and son, 10%) He graduates college this May, has job star…" at bounding box center [684, 108] width 203 height 92
drag, startPoint x: 620, startPoint y: 103, endPoint x: 695, endPoint y: 137, distance: 81.9
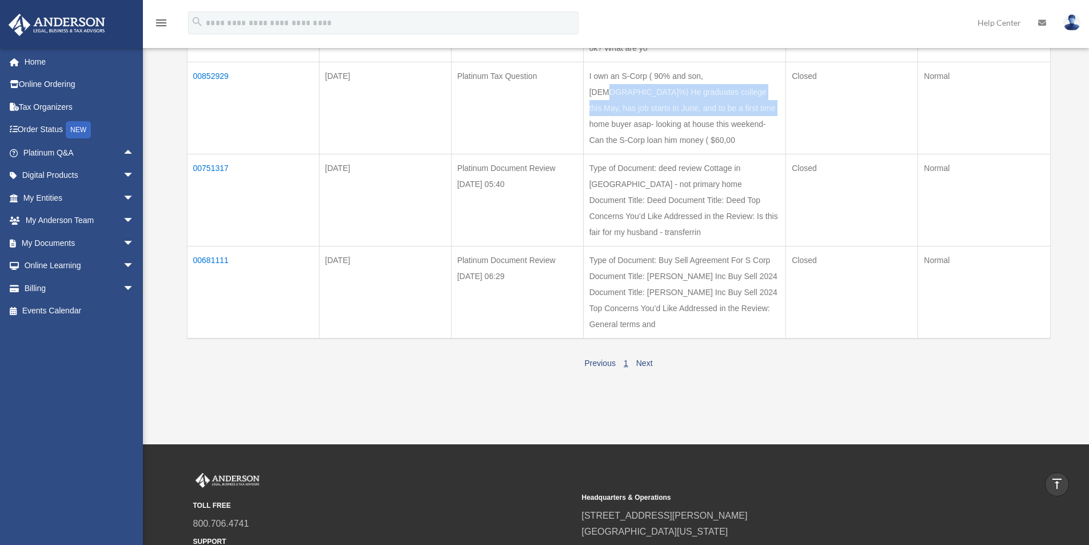
click at [695, 137] on td "I own an S-Corp ( 90% and son, 10%) He graduates college this May, has job star…" at bounding box center [684, 108] width 203 height 92
click at [696, 137] on td "I own an S-Corp ( 90% and son, 10%) He graduates college this May, has job star…" at bounding box center [684, 108] width 203 height 92
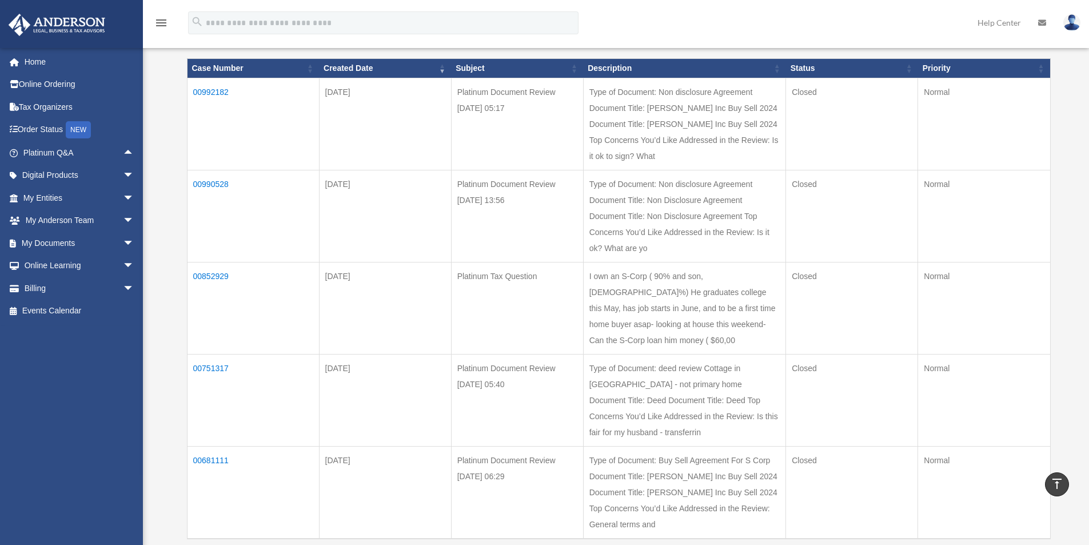
scroll to position [0, 0]
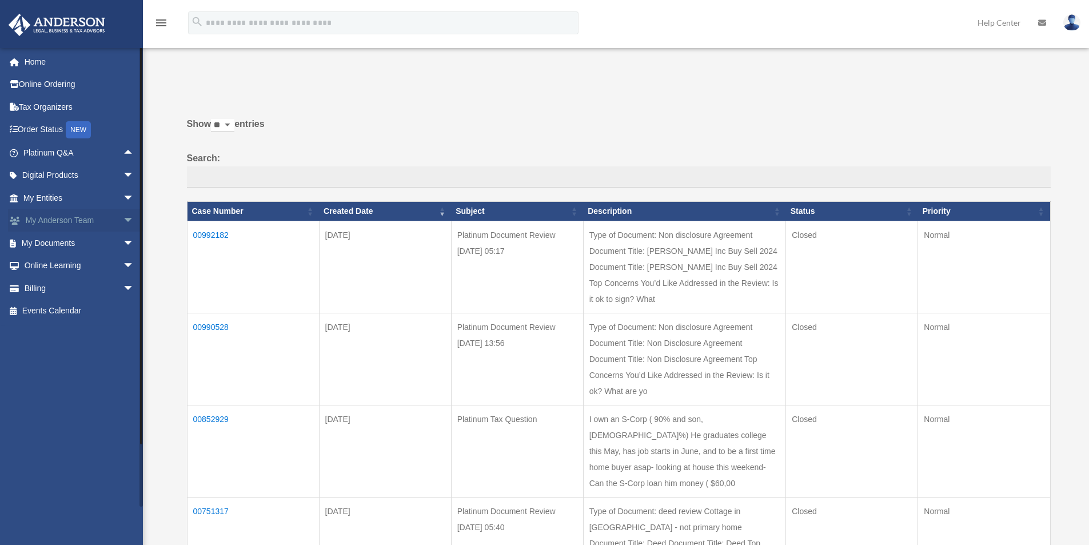
click at [128, 225] on span "arrow_drop_down" at bounding box center [134, 220] width 23 height 23
click at [123, 202] on span "arrow_drop_down" at bounding box center [134, 197] width 23 height 23
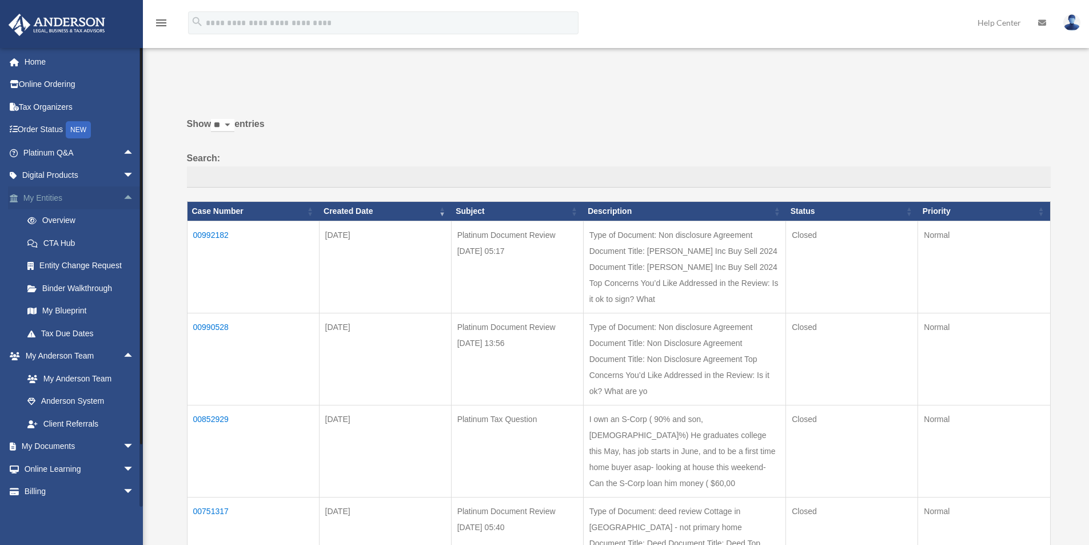
click at [123, 193] on span "arrow_drop_up" at bounding box center [134, 197] width 23 height 23
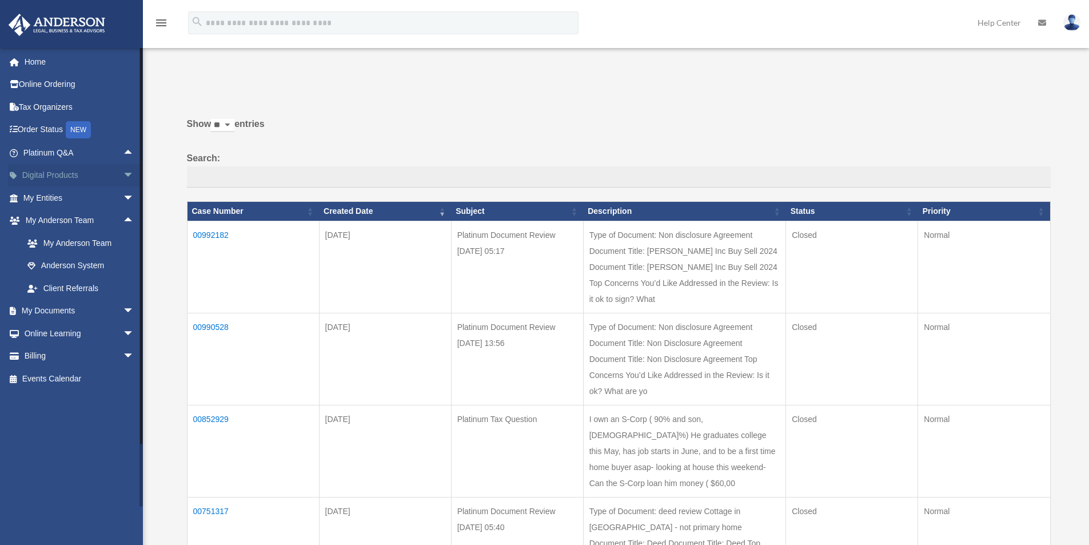
click at [123, 175] on span "arrow_drop_down" at bounding box center [134, 175] width 23 height 23
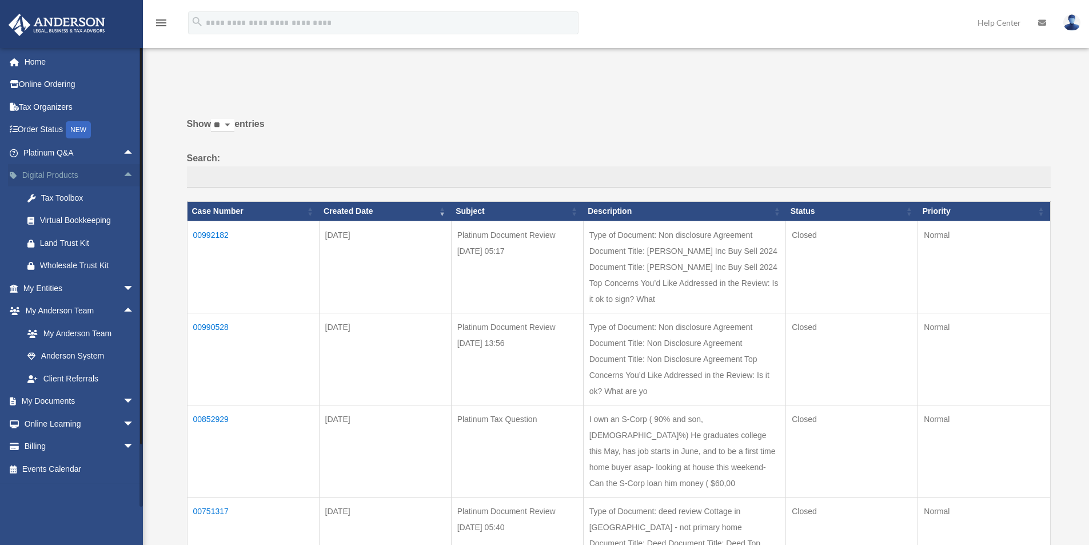
click at [123, 172] on span "arrow_drop_up" at bounding box center [134, 175] width 23 height 23
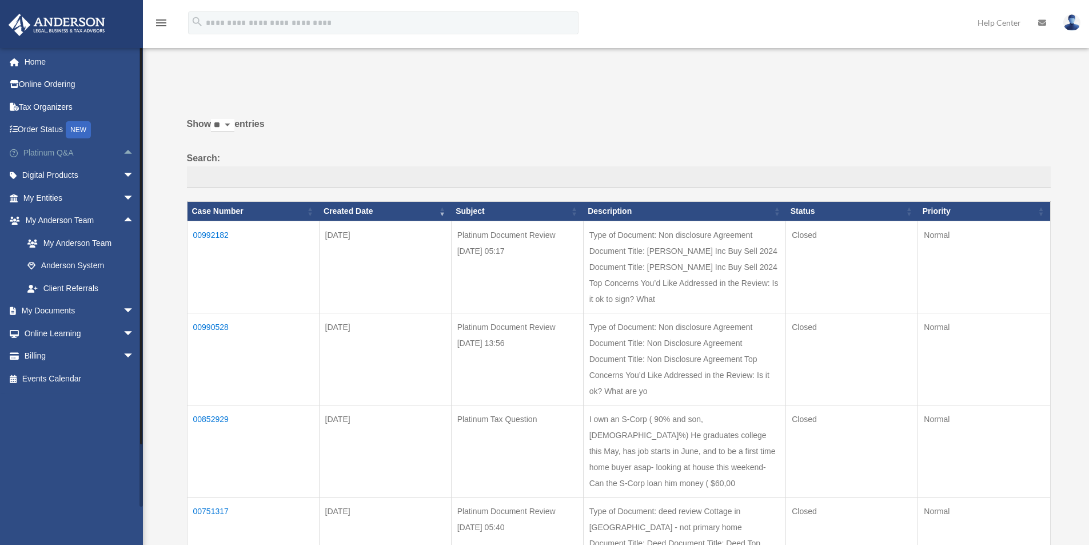
click at [123, 153] on span "arrow_drop_up" at bounding box center [134, 152] width 23 height 23
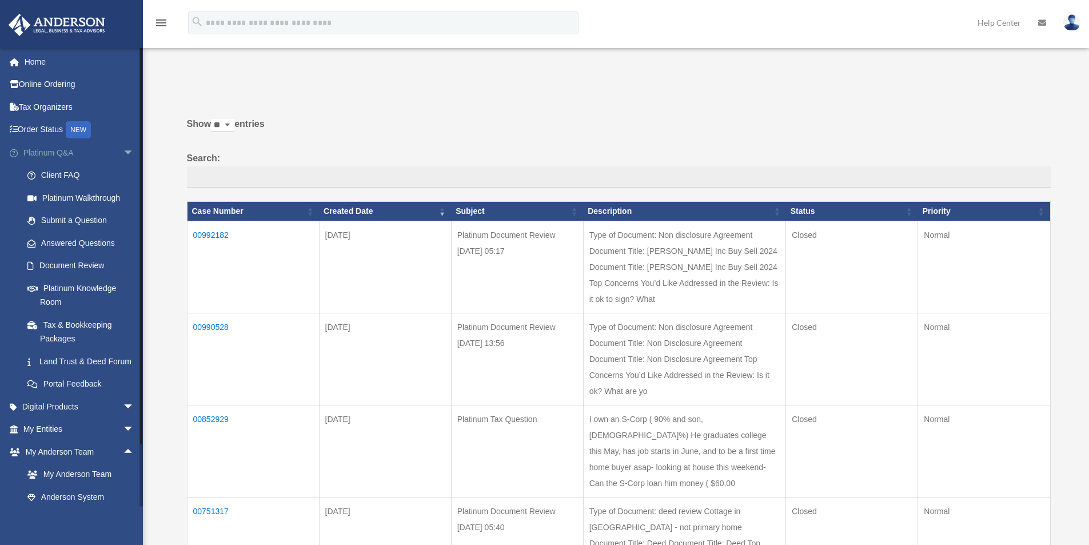
click at [123, 153] on span "arrow_drop_down" at bounding box center [134, 152] width 23 height 23
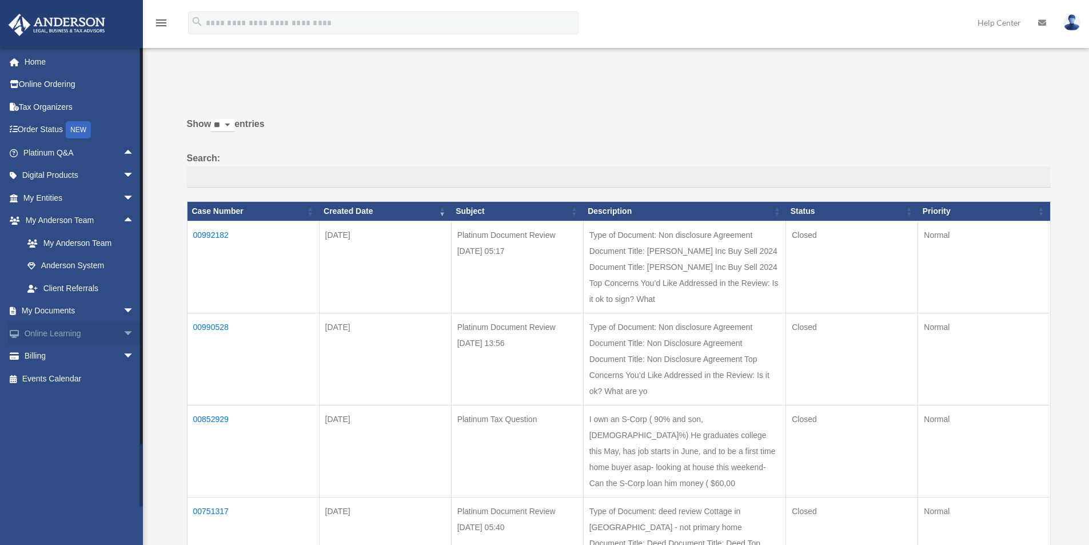
click at [125, 328] on span "arrow_drop_down" at bounding box center [134, 333] width 23 height 23
click at [123, 310] on span "arrow_drop_down" at bounding box center [134, 311] width 23 height 23
click at [79, 377] on link "Forms Library" at bounding box center [84, 378] width 136 height 23
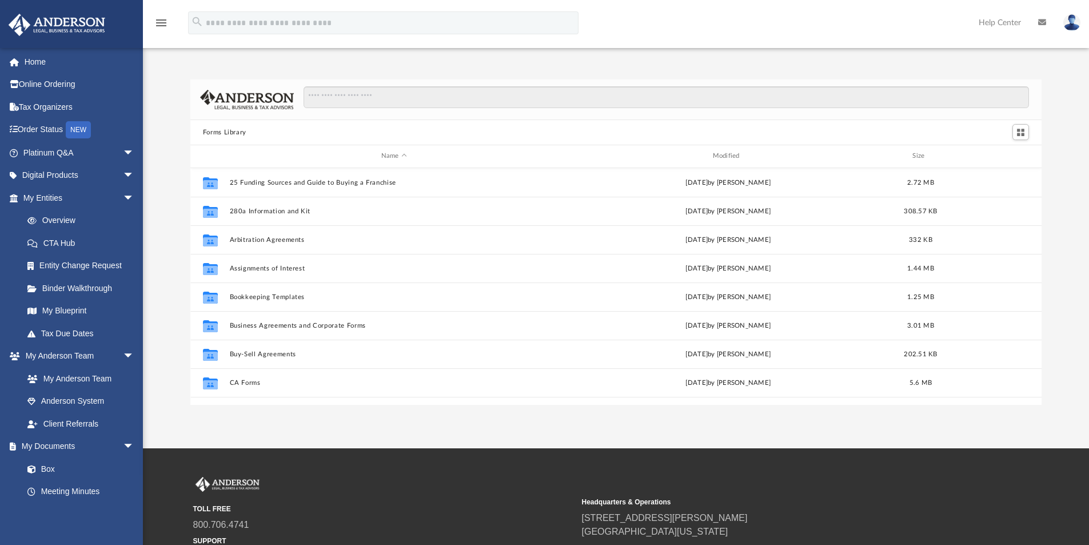
scroll to position [252, 843]
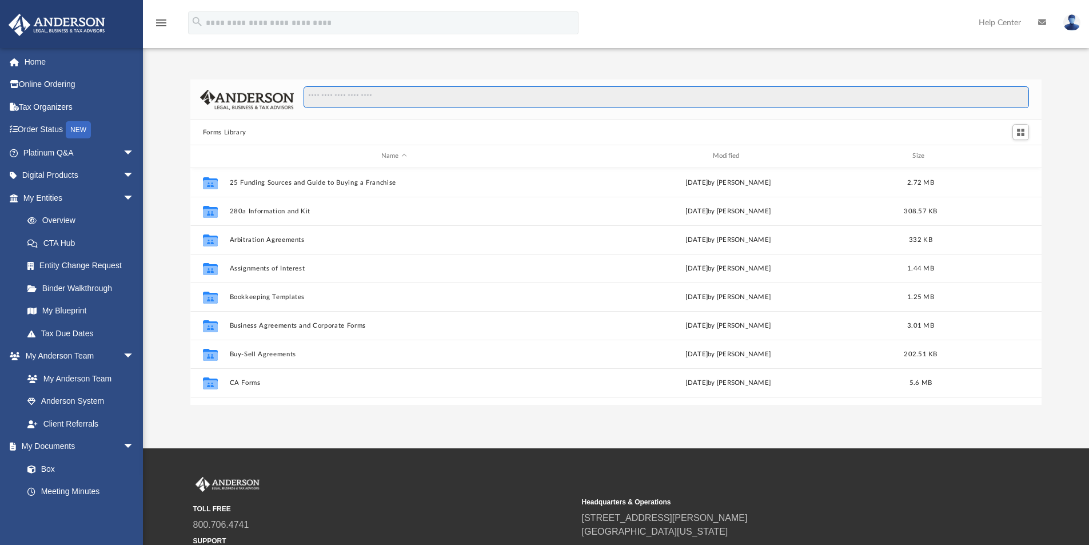
click at [342, 91] on input "Search files and folders" at bounding box center [667, 97] width 726 height 22
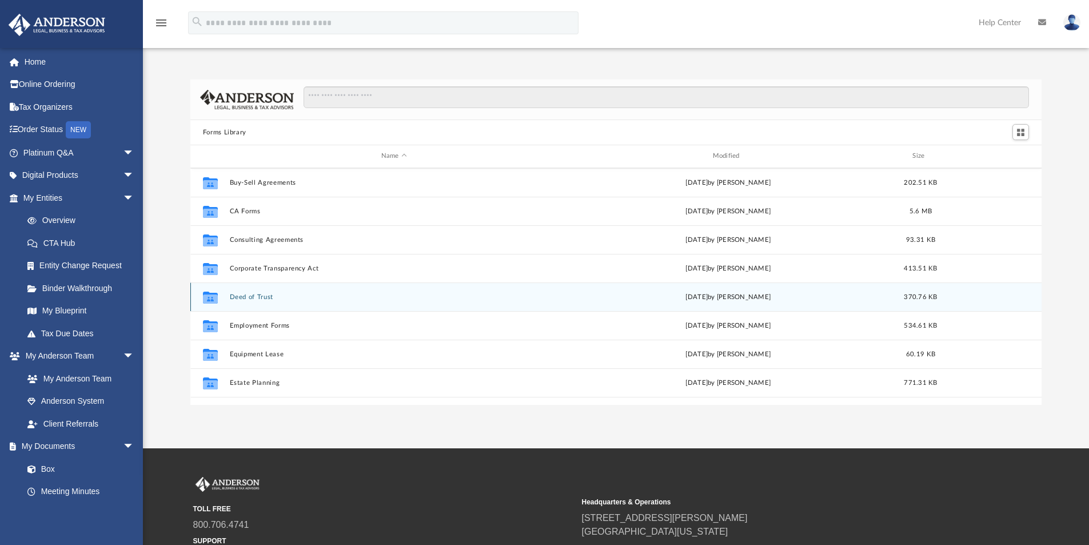
click at [253, 295] on button "Deed of Trust" at bounding box center [393, 296] width 329 height 7
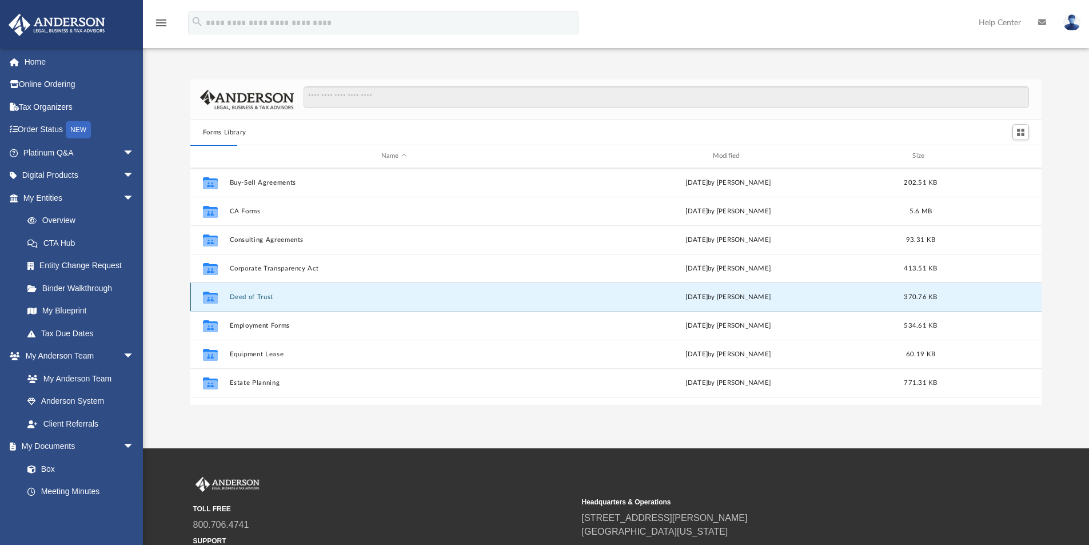
click at [253, 295] on button "Deed of Trust" at bounding box center [393, 296] width 329 height 7
click at [244, 292] on div "Collaborated Folder Deed of Trust [DATE] by [PERSON_NAME] 370.76 KB" at bounding box center [616, 296] width 852 height 29
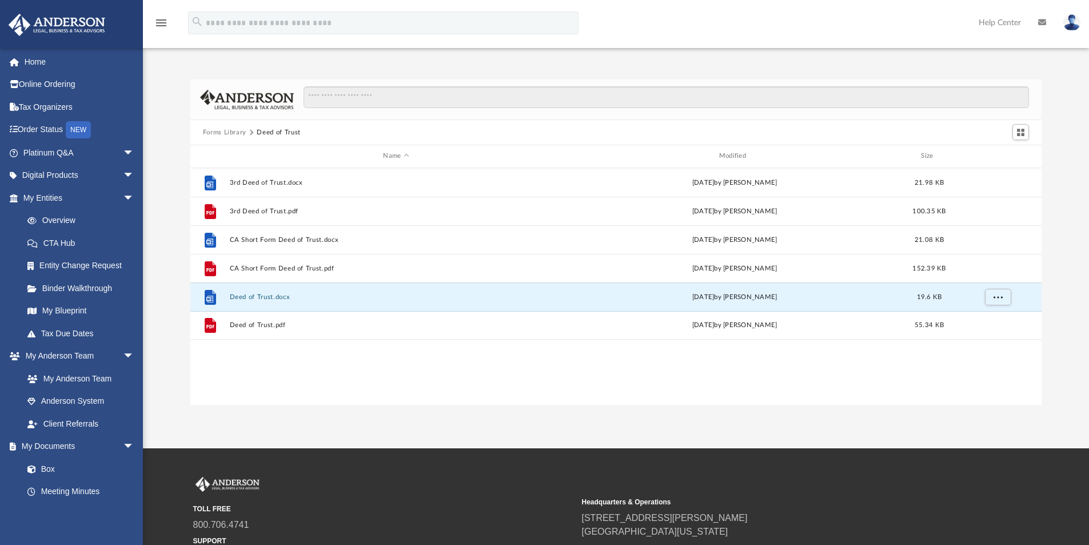
click at [277, 359] on div "File 3rd Deed of Trust.docx [DATE] by [PERSON_NAME] 21.98 KB File 3rd Deed of T…" at bounding box center [616, 286] width 852 height 237
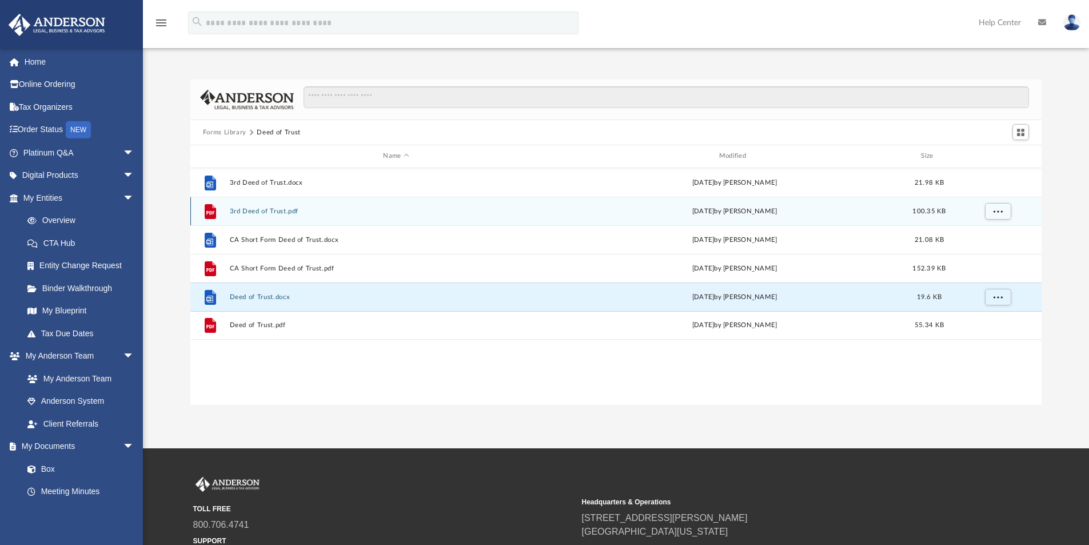
click at [264, 208] on button "3rd Deed of Trust.pdf" at bounding box center [395, 211] width 333 height 7
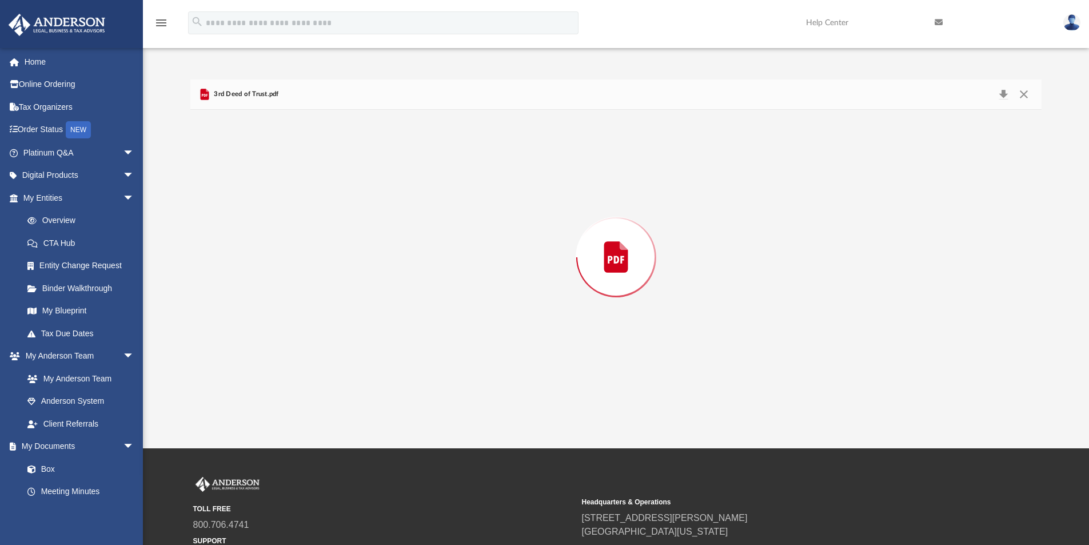
click at [264, 208] on div "Preview" at bounding box center [616, 257] width 852 height 295
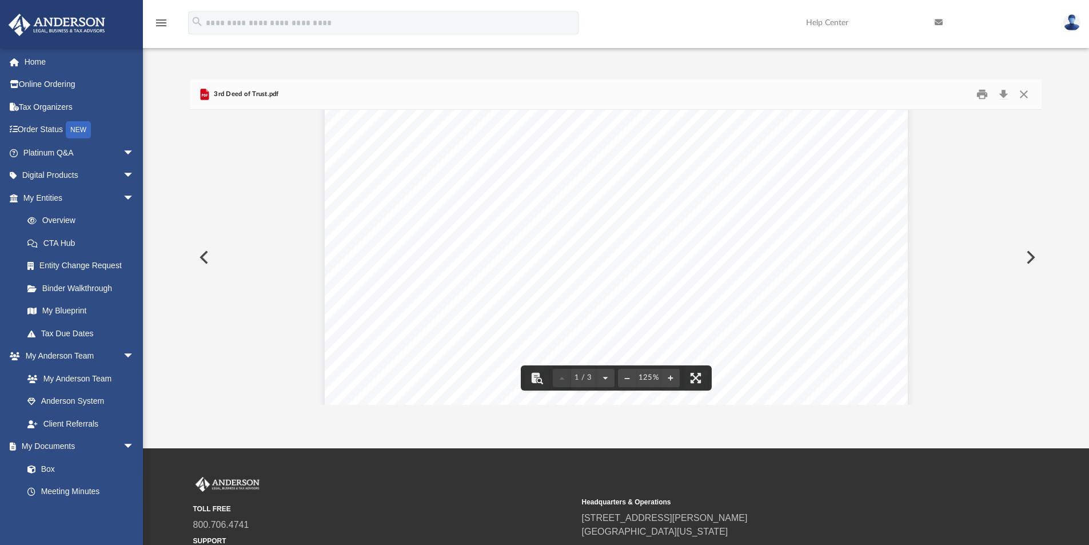
scroll to position [343, 0]
drag, startPoint x: 1023, startPoint y: 96, endPoint x: 962, endPoint y: 122, distance: 66.1
click at [1023, 95] on button "Close" at bounding box center [1024, 95] width 21 height 18
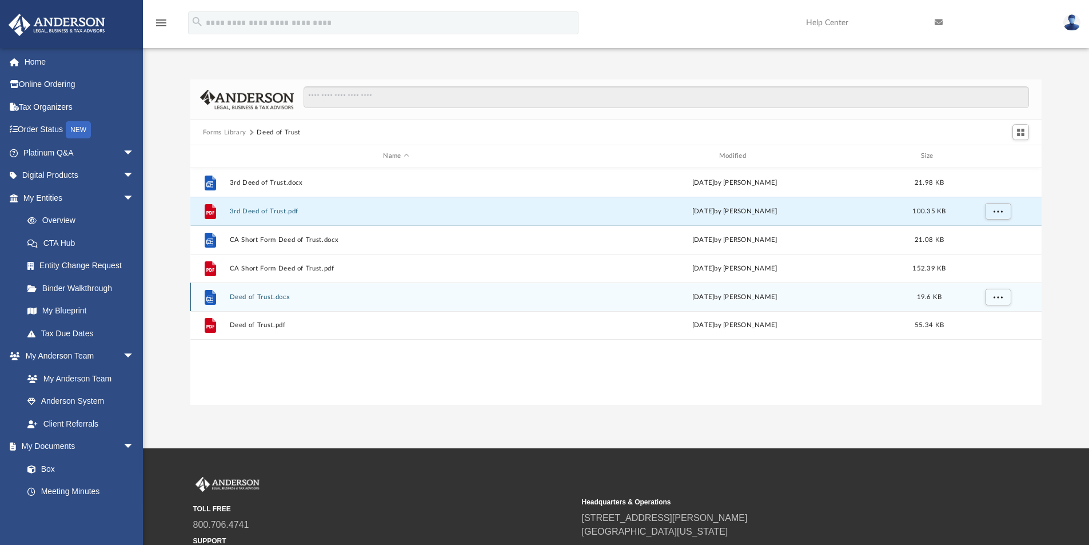
click at [260, 298] on button "Deed of Trust.docx" at bounding box center [395, 296] width 333 height 7
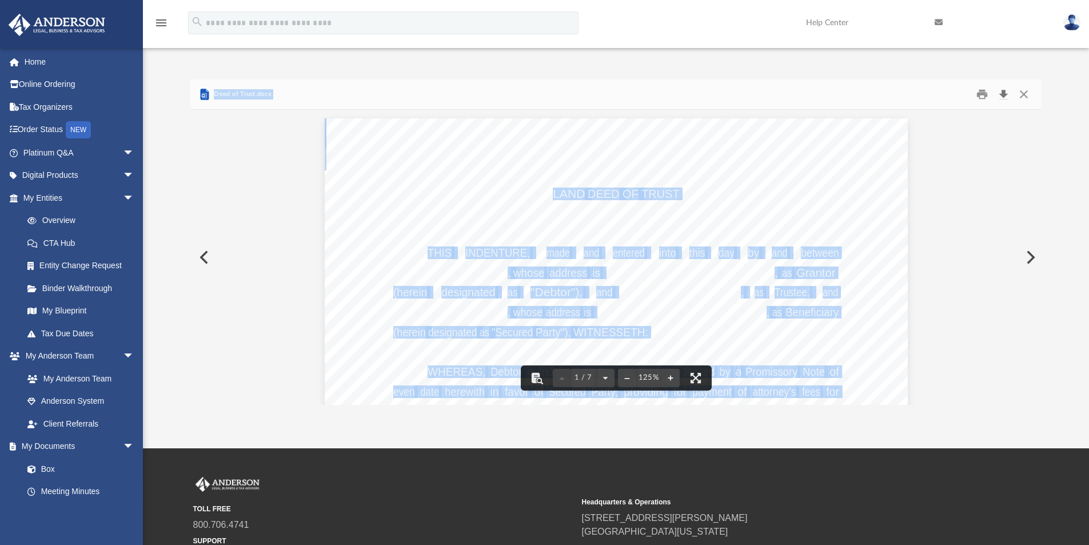
click at [1002, 97] on button "Download" at bounding box center [1003, 95] width 21 height 18
click at [329, 264] on div "LAND DEED OF TRUST THIS INDENTURE, made and entered into this day by and betwee…" at bounding box center [616, 495] width 583 height 755
click at [485, 245] on div "LAND DEED OF TRUST THIS INDENTURE, made and entered into this day by and betwee…" at bounding box center [616, 495] width 583 height 755
click at [494, 266] on div "LAND DEED OF TRUST THIS INDENTURE, made and entered into this day by and betwee…" at bounding box center [616, 495] width 583 height 755
click at [501, 244] on div "LAND DEED OF TRUST THIS INDENTURE, made and entered into this day by and betwee…" at bounding box center [616, 495] width 583 height 755
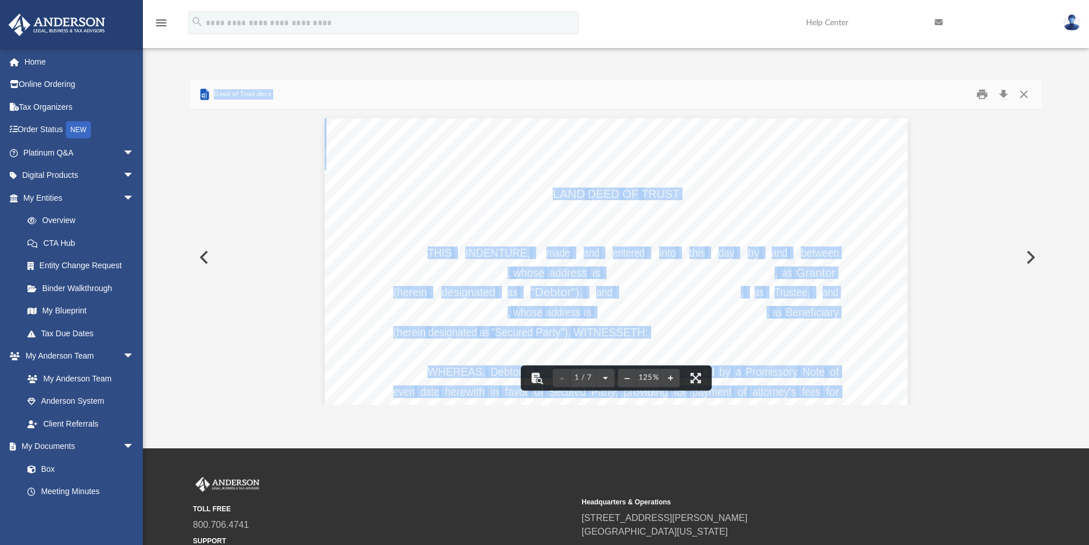
click at [481, 256] on span "INDENTURE," at bounding box center [497, 252] width 65 height 11
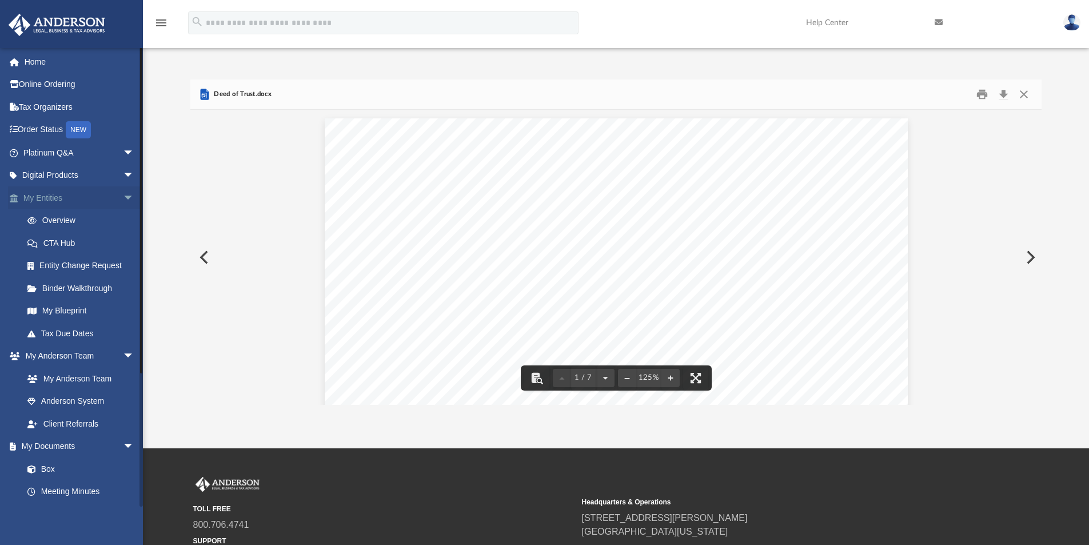
click at [123, 196] on span "arrow_drop_down" at bounding box center [134, 197] width 23 height 23
click at [123, 214] on span "arrow_drop_down" at bounding box center [134, 220] width 23 height 23
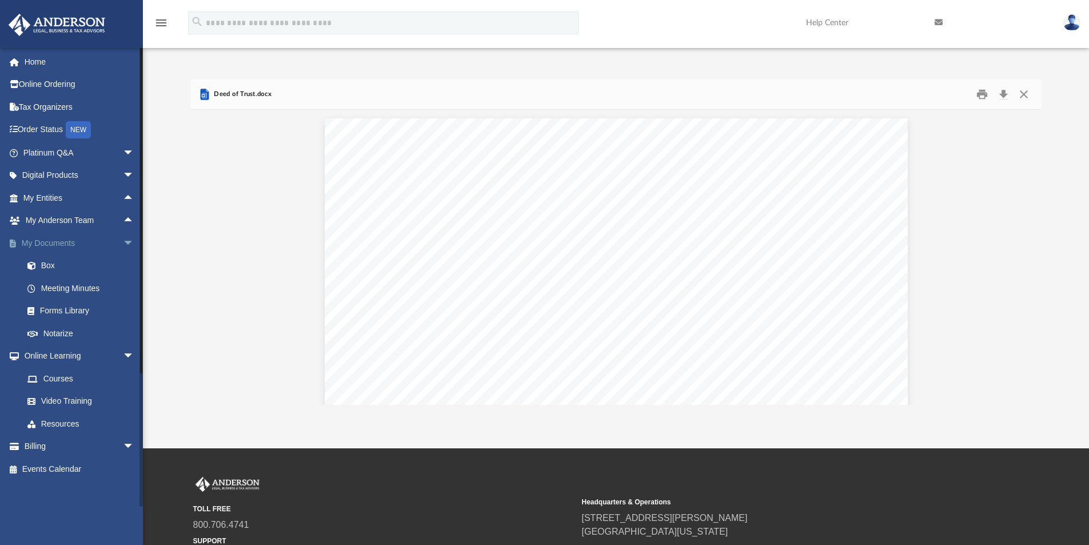
click at [123, 244] on span "arrow_drop_down" at bounding box center [134, 243] width 23 height 23
click at [123, 267] on span "arrow_drop_down" at bounding box center [134, 265] width 23 height 23
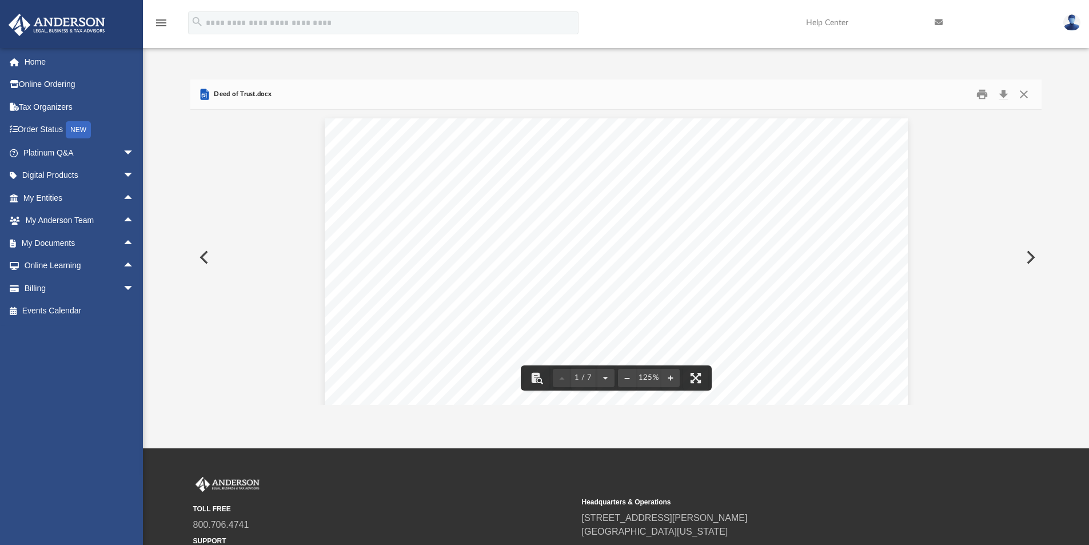
click at [164, 17] on icon "menu" at bounding box center [161, 23] width 14 height 14
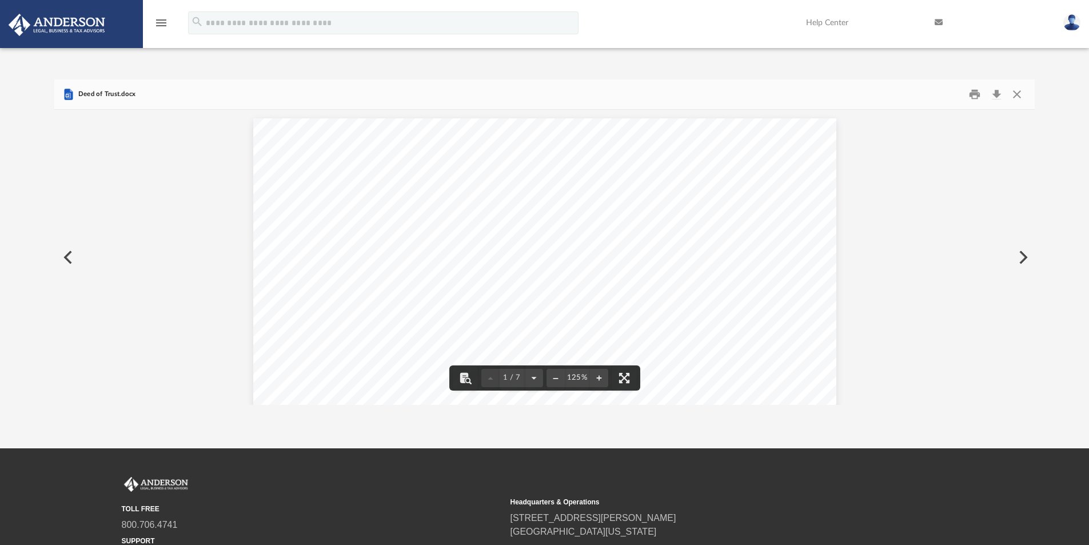
scroll to position [9, 9]
click at [165, 17] on icon "menu" at bounding box center [161, 23] width 14 height 14
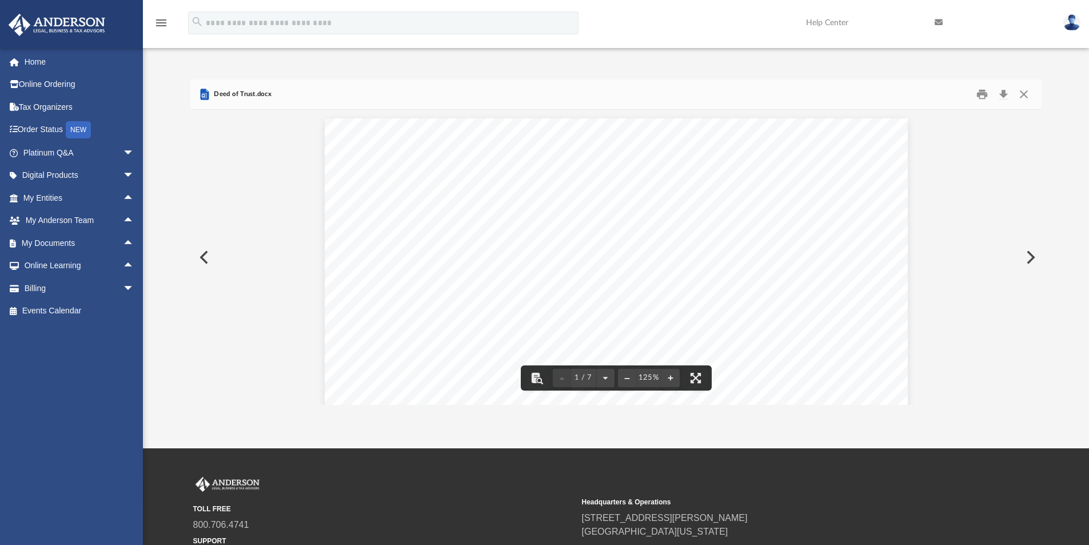
scroll to position [252, 843]
click at [1024, 98] on button "Close" at bounding box center [1024, 95] width 21 height 18
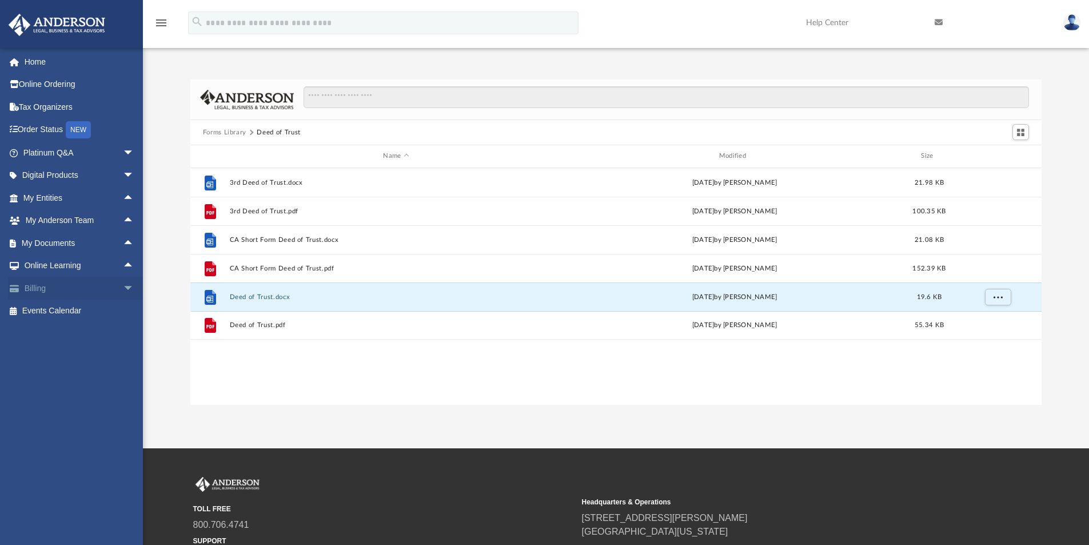
click at [123, 288] on span "arrow_drop_down" at bounding box center [134, 288] width 23 height 23
click at [123, 288] on span "arrow_drop_up" at bounding box center [134, 288] width 23 height 23
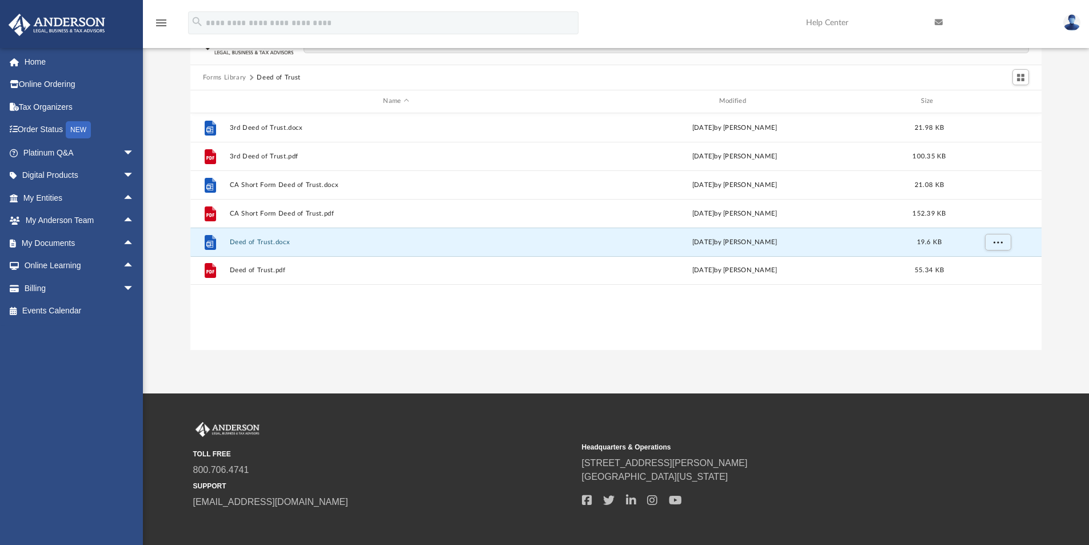
scroll to position [108, 0]
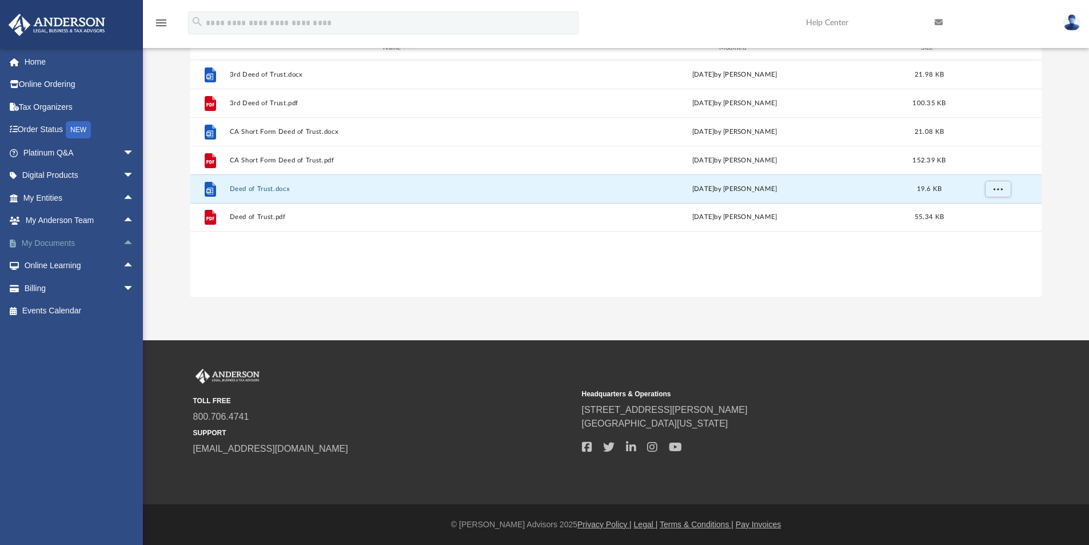
click at [123, 245] on span "arrow_drop_up" at bounding box center [134, 243] width 23 height 23
click at [49, 265] on link "Box" at bounding box center [84, 265] width 136 height 23
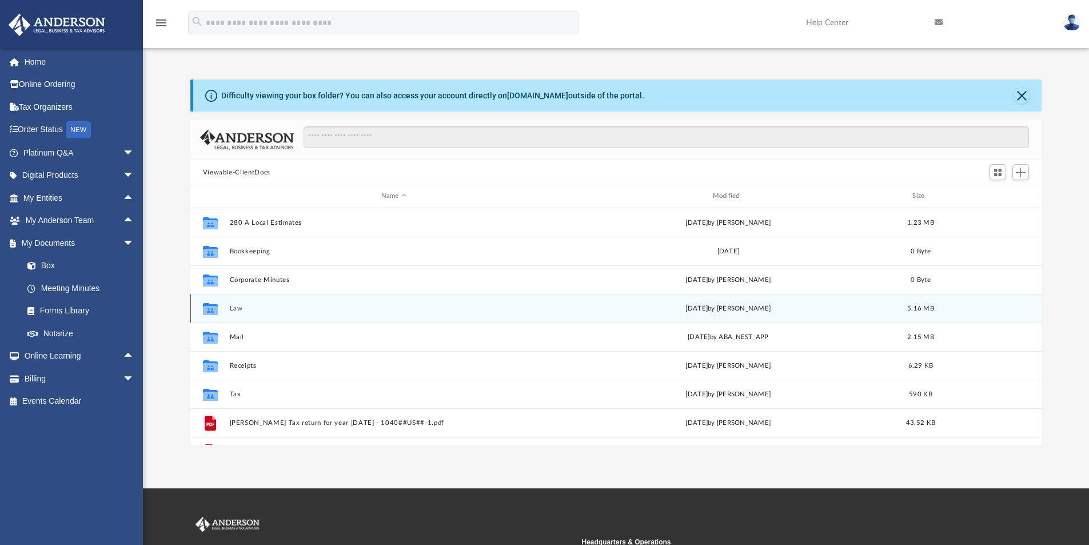
click at [237, 309] on button "Law" at bounding box center [393, 308] width 329 height 7
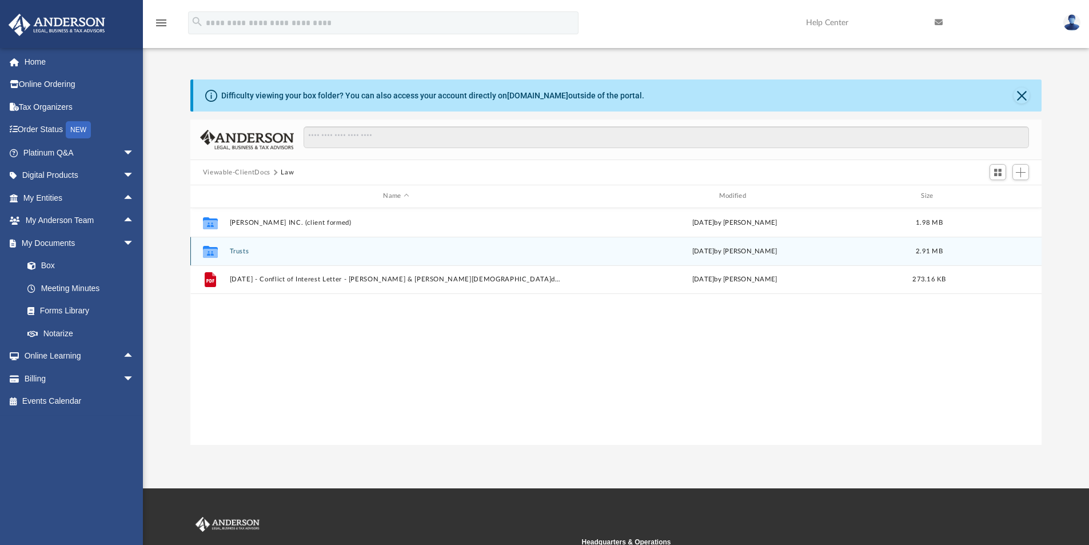
click at [236, 249] on button "Trusts" at bounding box center [395, 251] width 333 height 7
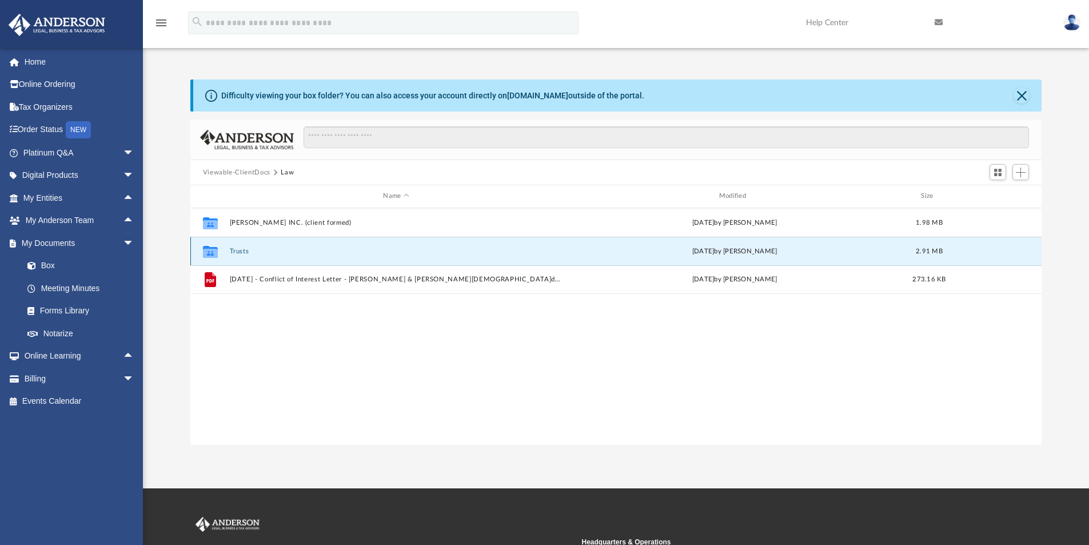
click at [236, 249] on button "Trusts" at bounding box center [395, 251] width 333 height 7
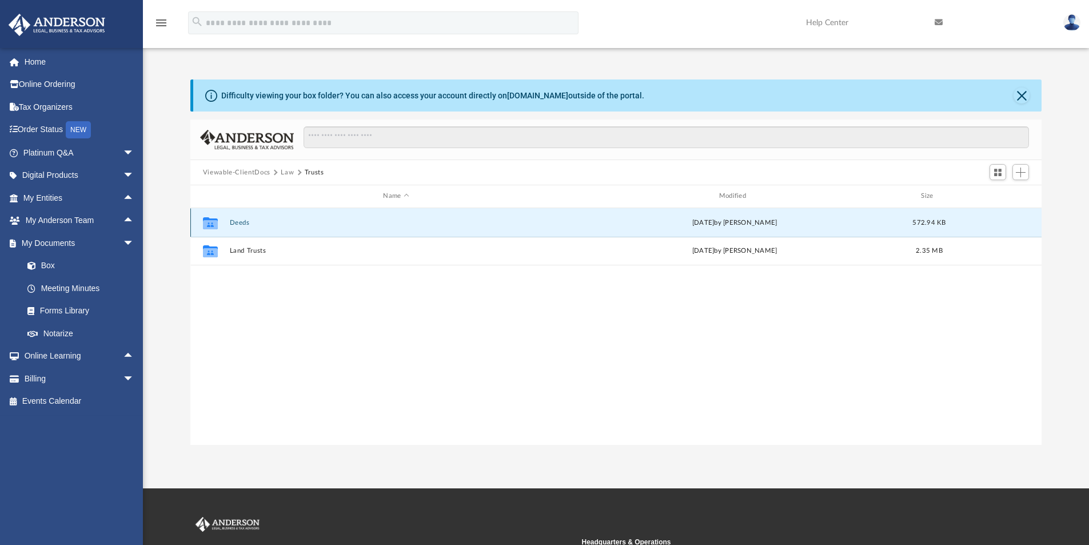
click at [241, 226] on button "Deeds" at bounding box center [395, 222] width 333 height 7
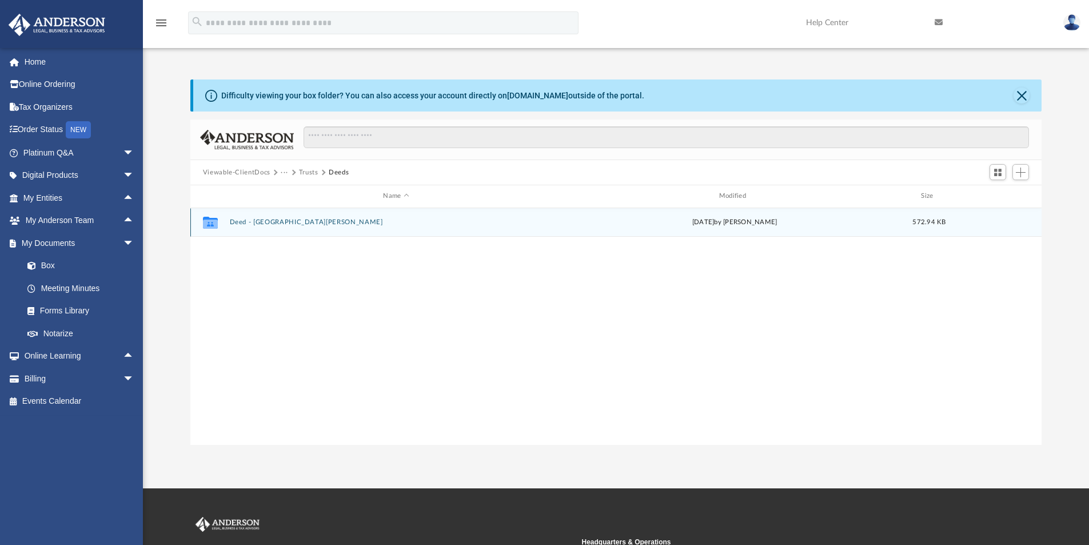
click at [266, 221] on button "Deed - [GEOGRAPHIC_DATA][PERSON_NAME]" at bounding box center [395, 221] width 333 height 7
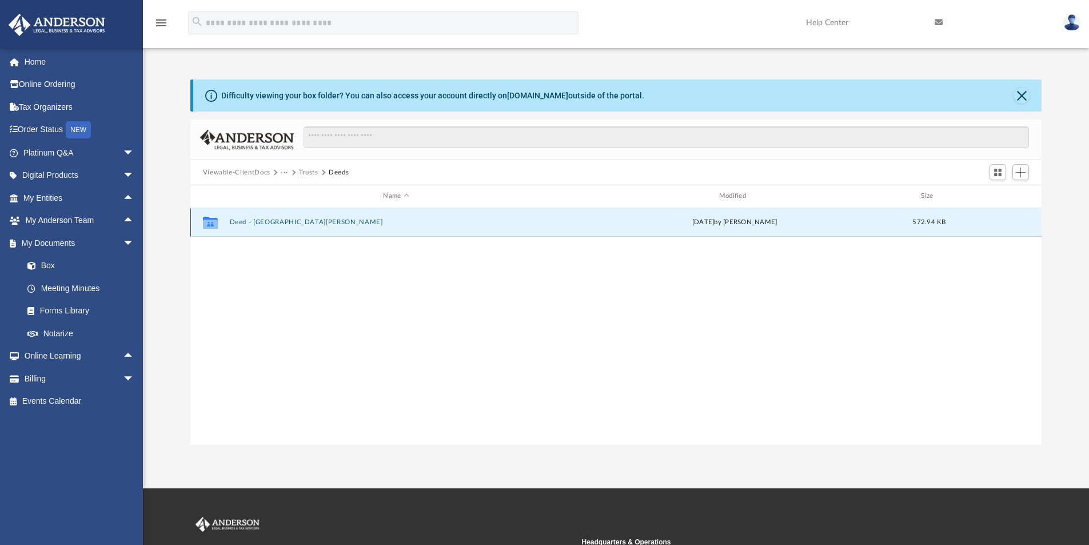
click at [266, 221] on button "Deed - [GEOGRAPHIC_DATA][PERSON_NAME]" at bounding box center [395, 221] width 333 height 7
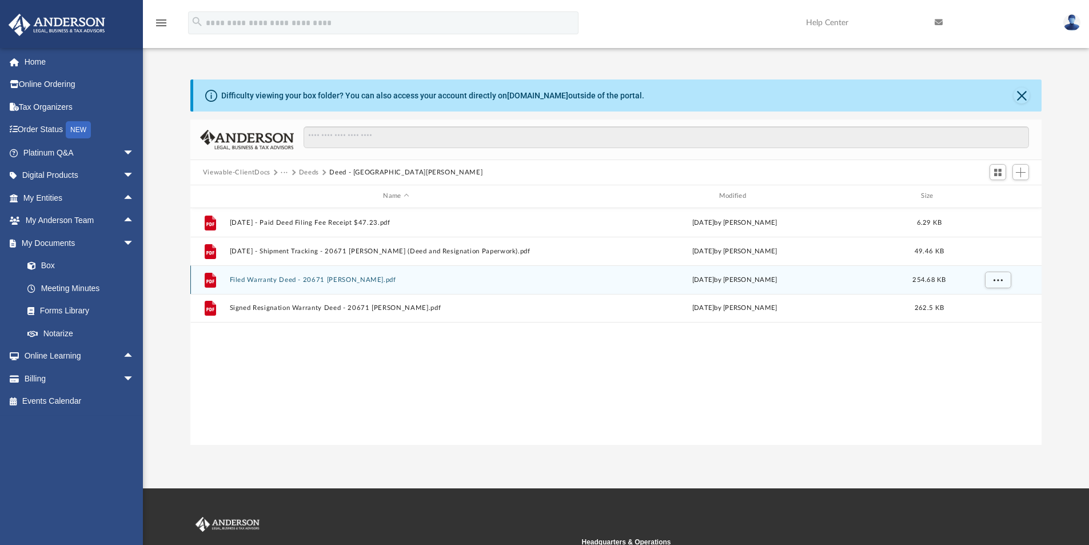
click at [316, 278] on button "Filed Warranty Deed - 20671 [PERSON_NAME].pdf" at bounding box center [395, 279] width 333 height 7
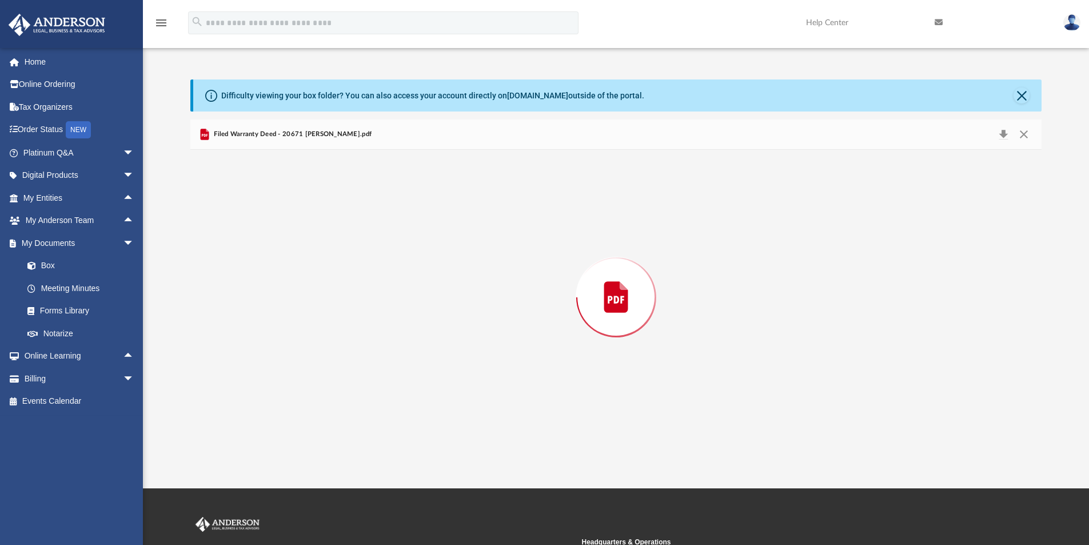
click at [316, 278] on div "Preview" at bounding box center [616, 297] width 852 height 295
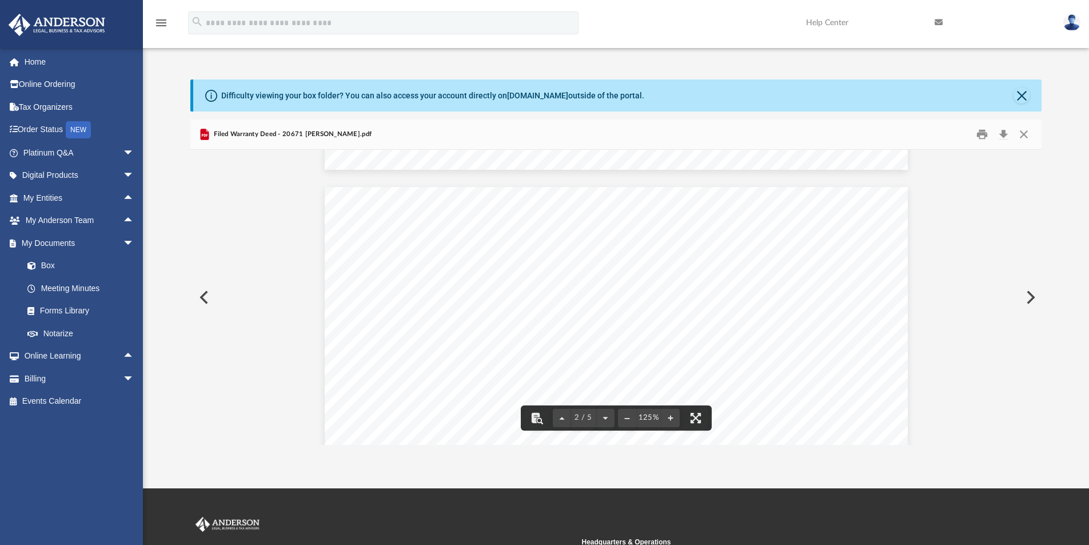
scroll to position [801, 0]
click at [69, 306] on link "Forms Library" at bounding box center [84, 311] width 136 height 23
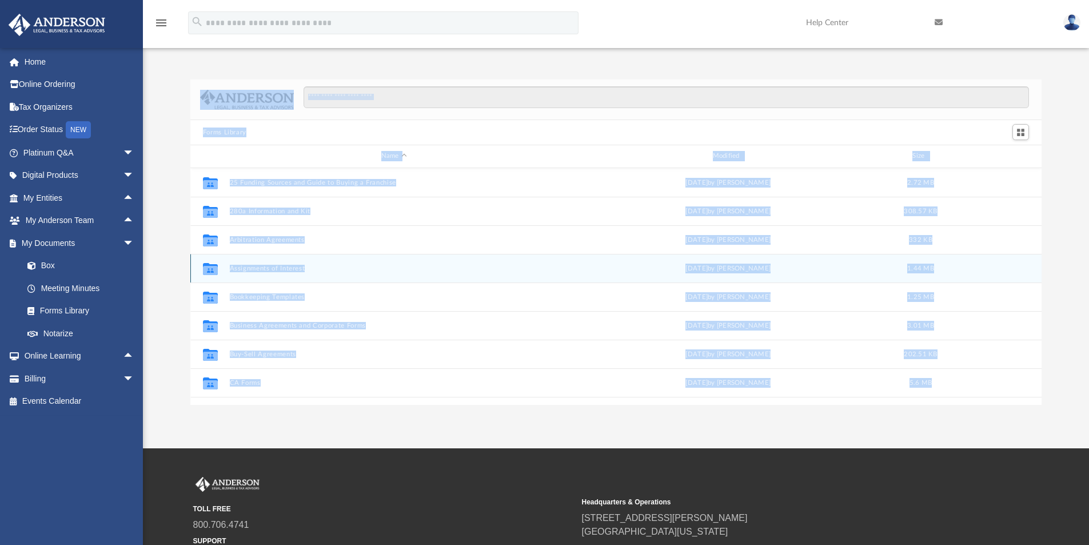
scroll to position [252, 843]
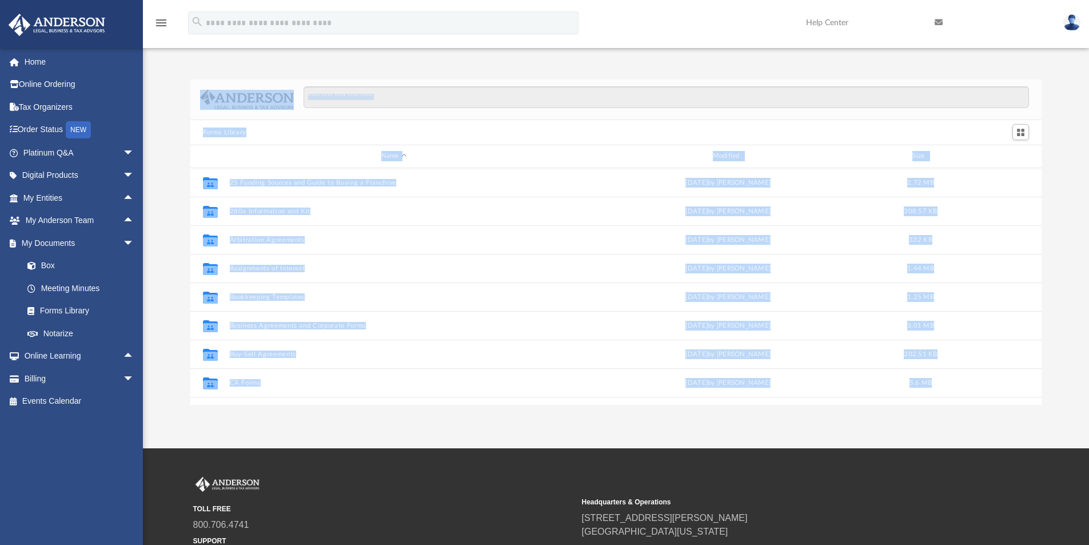
click at [173, 162] on div "Forms Library Name Modified Size Collaborated Folder 25 Funding Sources and Gui…" at bounding box center [616, 241] width 946 height 325
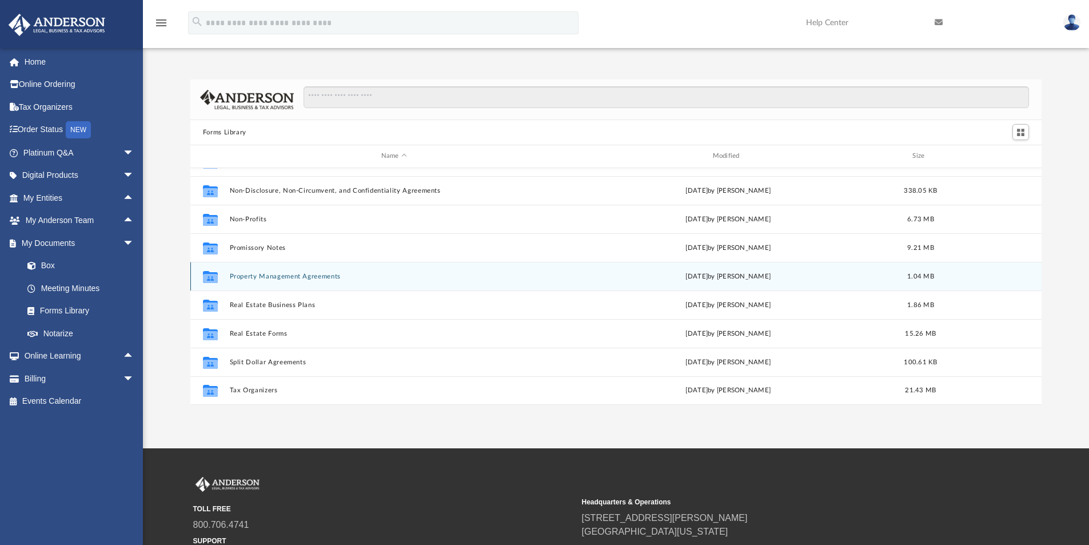
scroll to position [0, 0]
